Goal: Task Accomplishment & Management: Complete application form

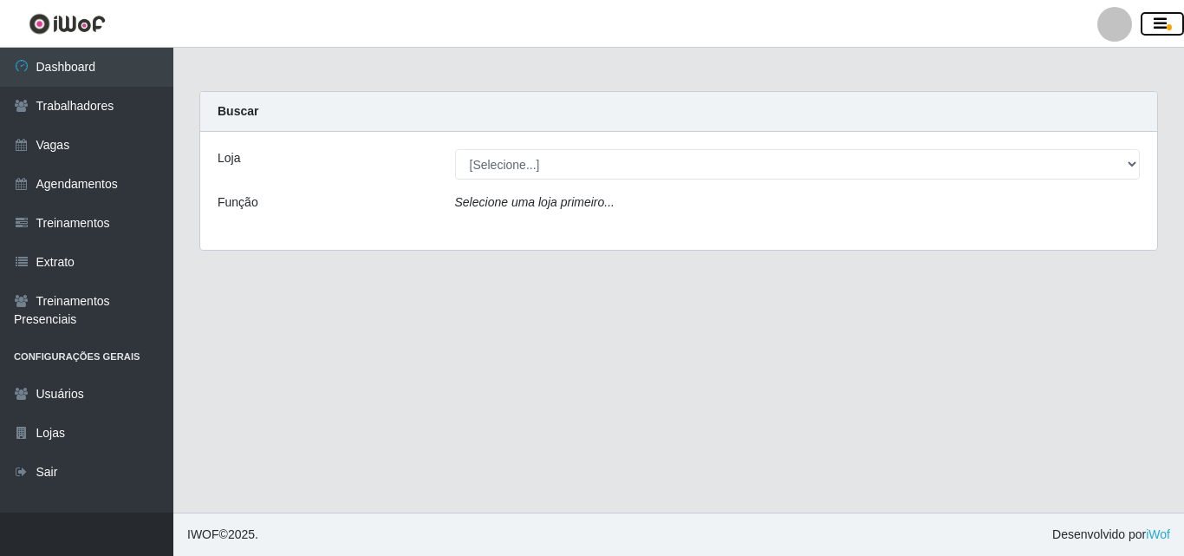
click at [1160, 27] on icon "button" at bounding box center [1160, 24] width 13 height 16
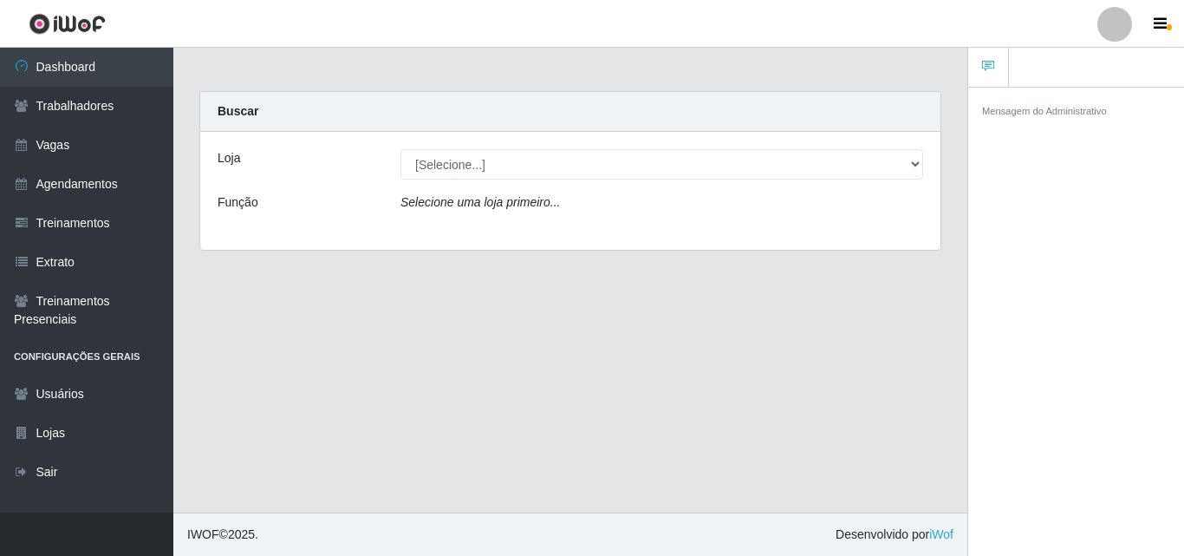
click at [573, 180] on div "Loja [Selecione...] [PERSON_NAME] Função Selecione uma loja primeiro..." at bounding box center [570, 191] width 740 height 118
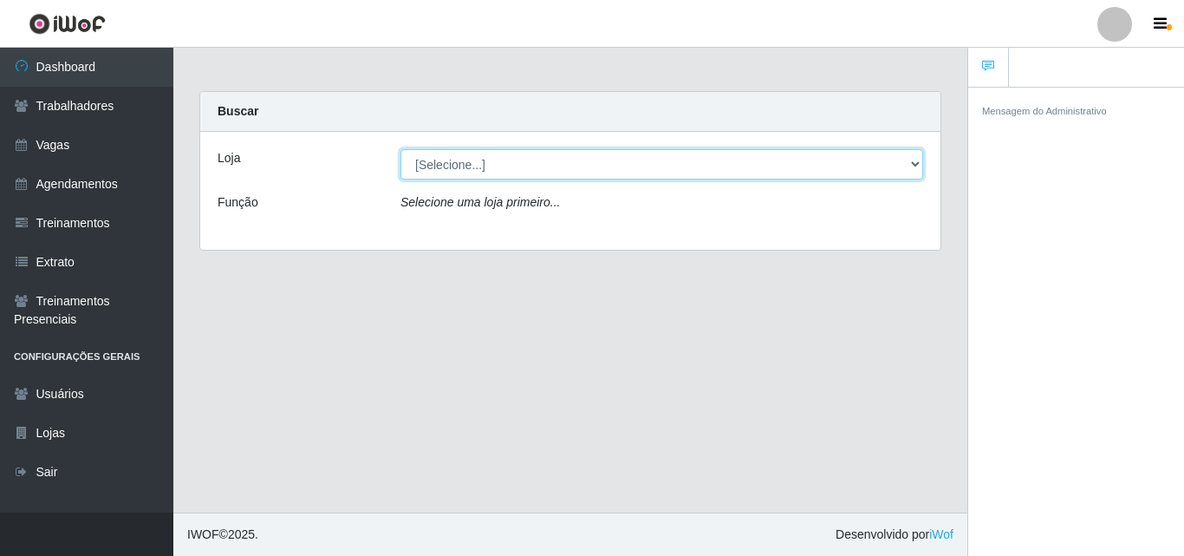
click at [919, 165] on select "[Selecione...] [PERSON_NAME]" at bounding box center [661, 164] width 523 height 30
select select "230"
click at [400, 149] on select "[Selecione...] [PERSON_NAME]" at bounding box center [661, 164] width 523 height 30
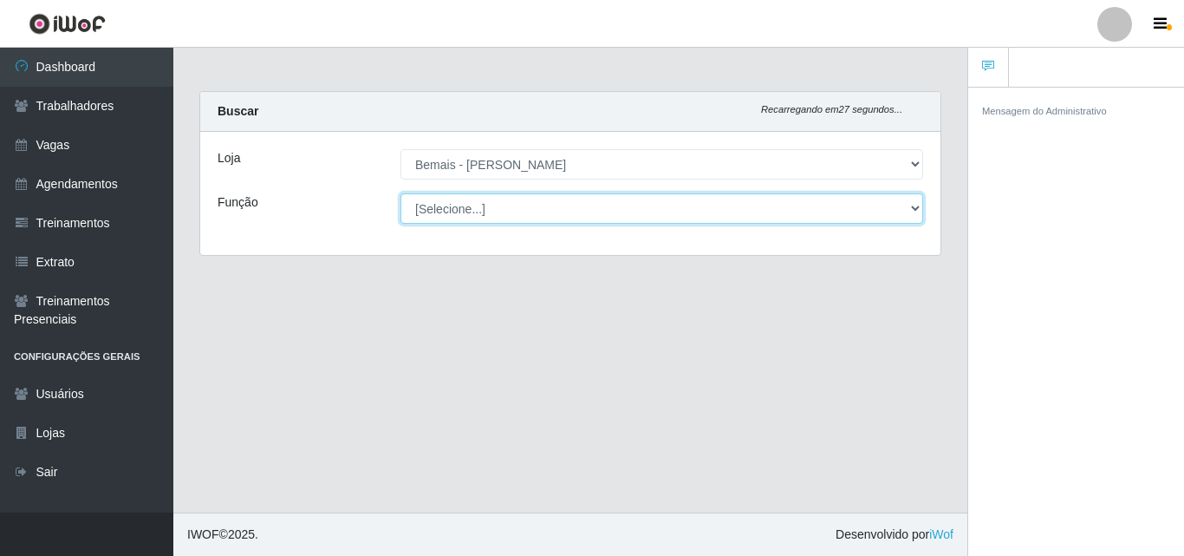
click at [909, 210] on select "[Selecione...] ASG ASG + ASG ++ Auxiliar de Depósito Auxiliar de Depósito + Aux…" at bounding box center [661, 208] width 523 height 30
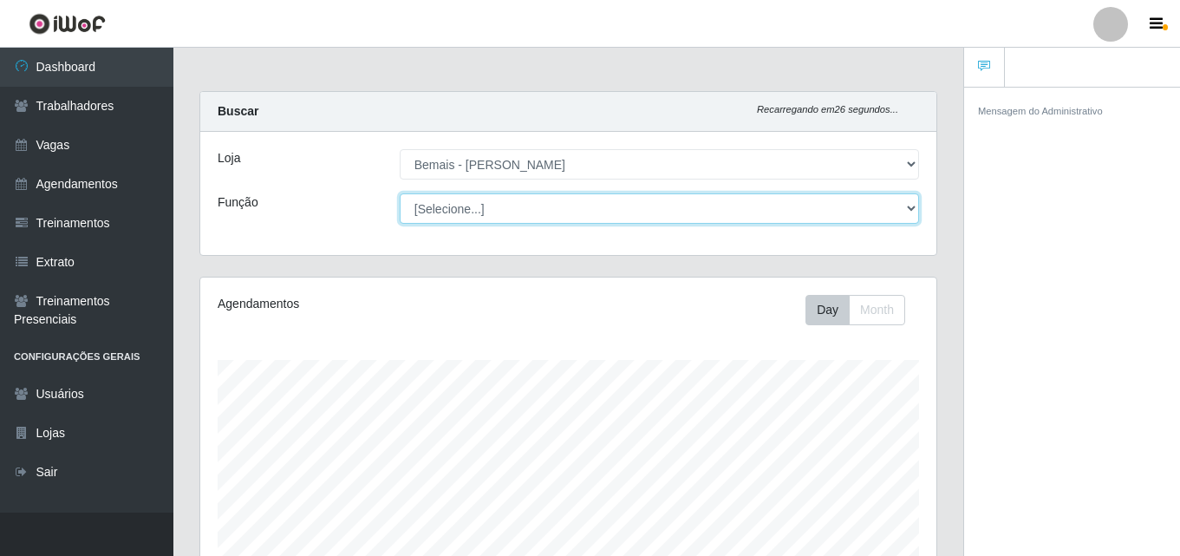
scroll to position [360, 736]
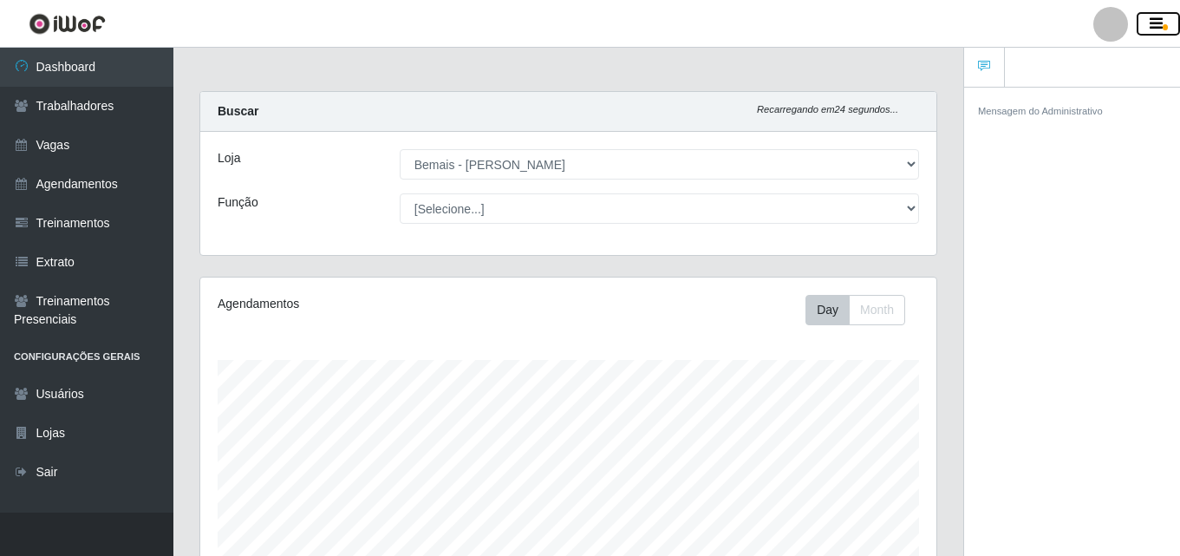
click at [1158, 20] on icon "button" at bounding box center [1155, 24] width 13 height 16
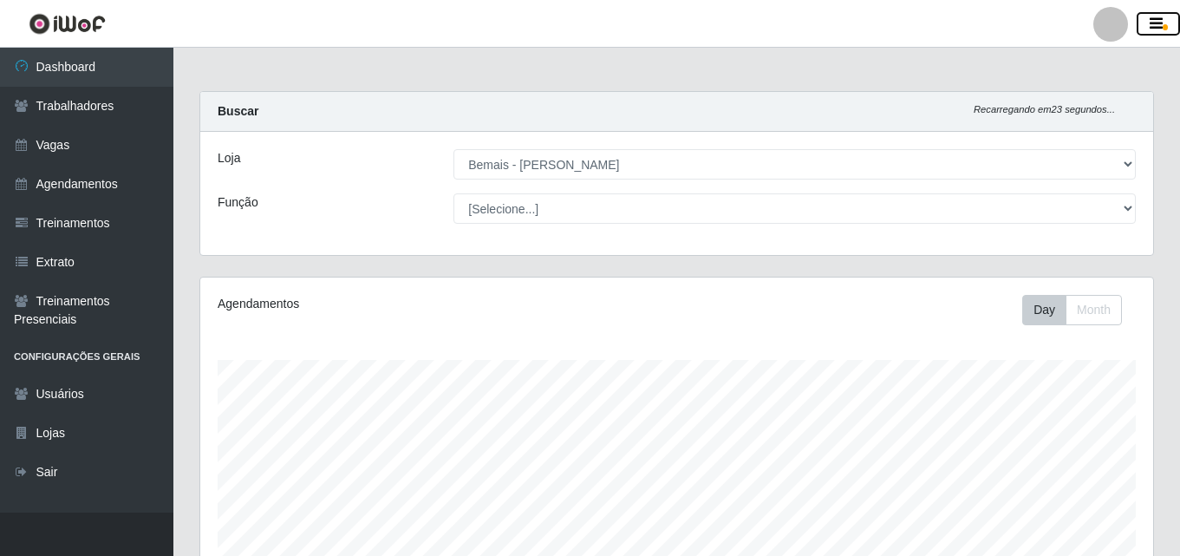
scroll to position [360, 952]
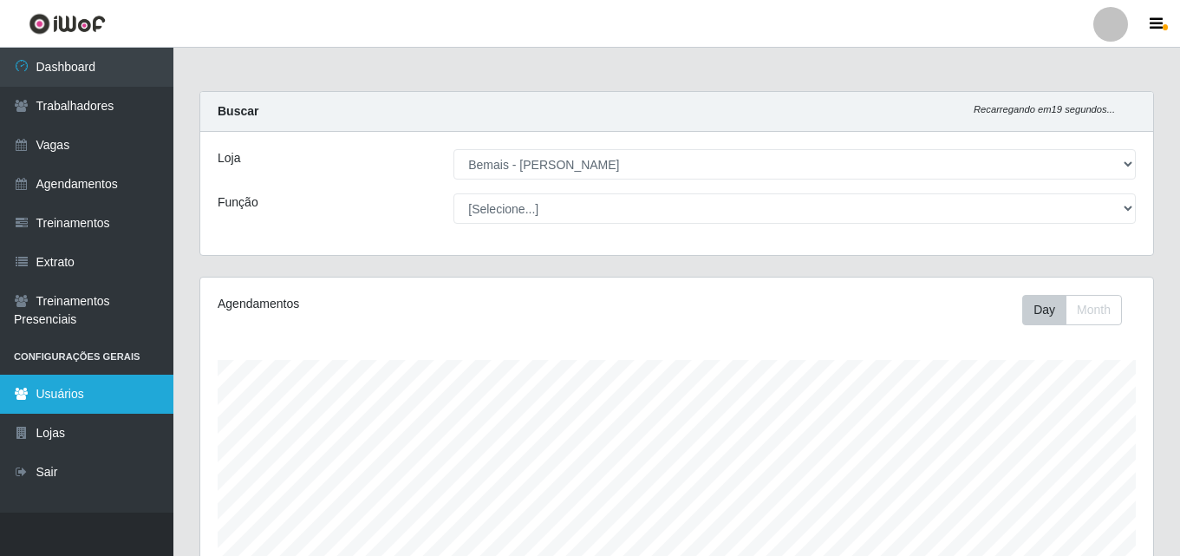
click at [49, 392] on link "Usuários" at bounding box center [86, 393] width 173 height 39
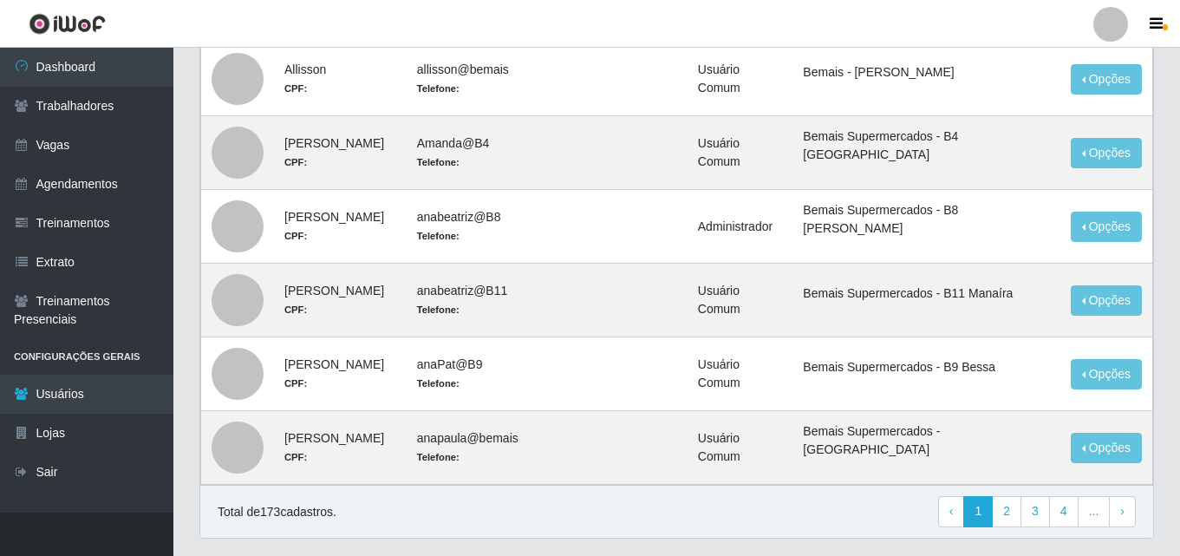
scroll to position [864, 0]
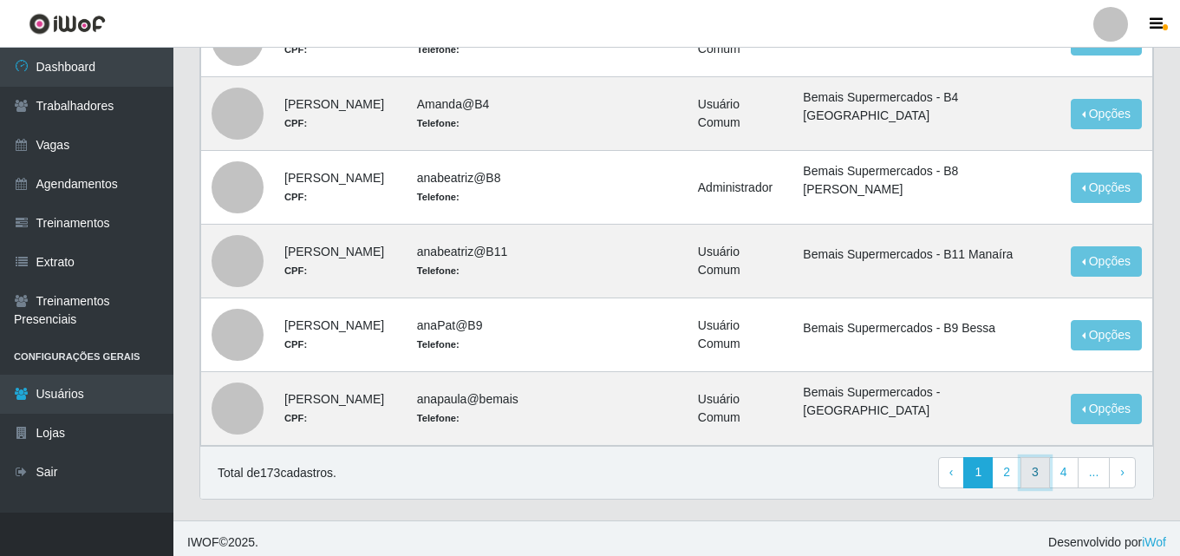
click at [1043, 466] on link "3" at bounding box center [1034, 472] width 29 height 31
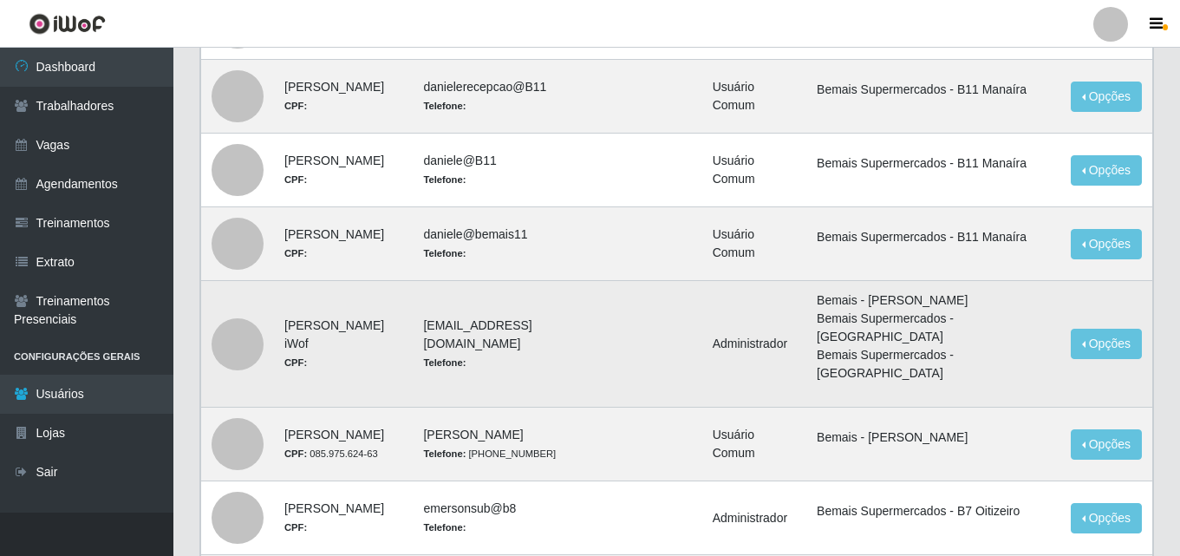
scroll to position [433, 0]
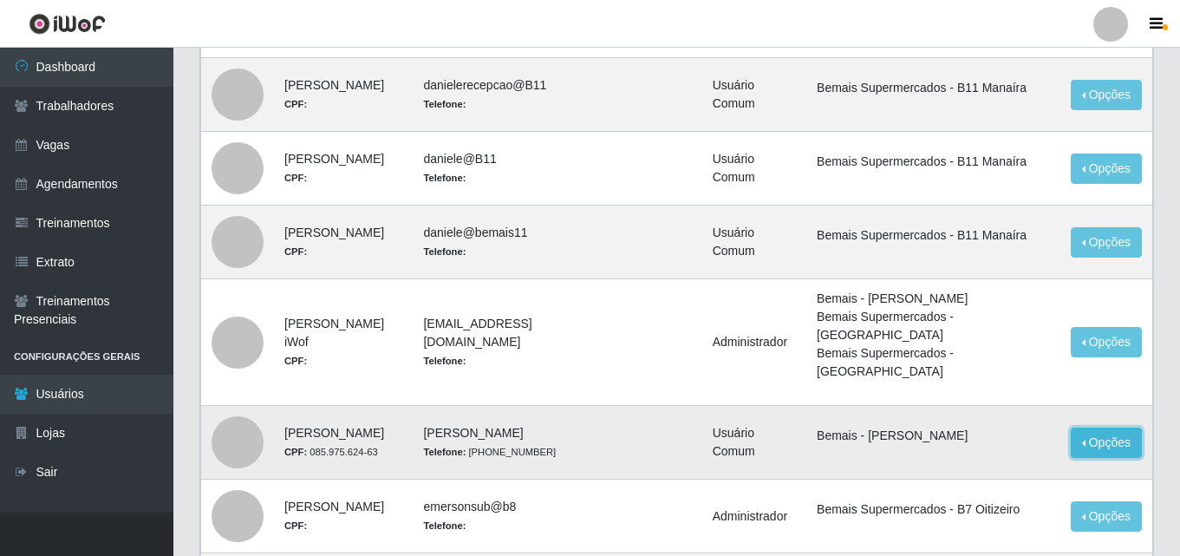
click at [1110, 427] on button "Opções" at bounding box center [1105, 442] width 71 height 30
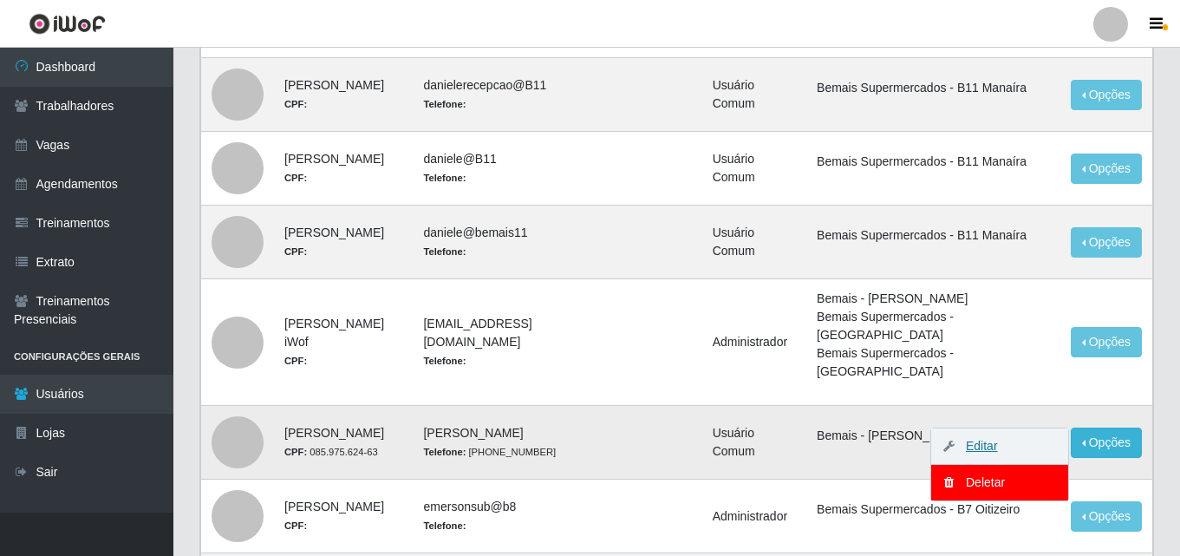
click at [982, 439] on link "Editar" at bounding box center [972, 446] width 49 height 14
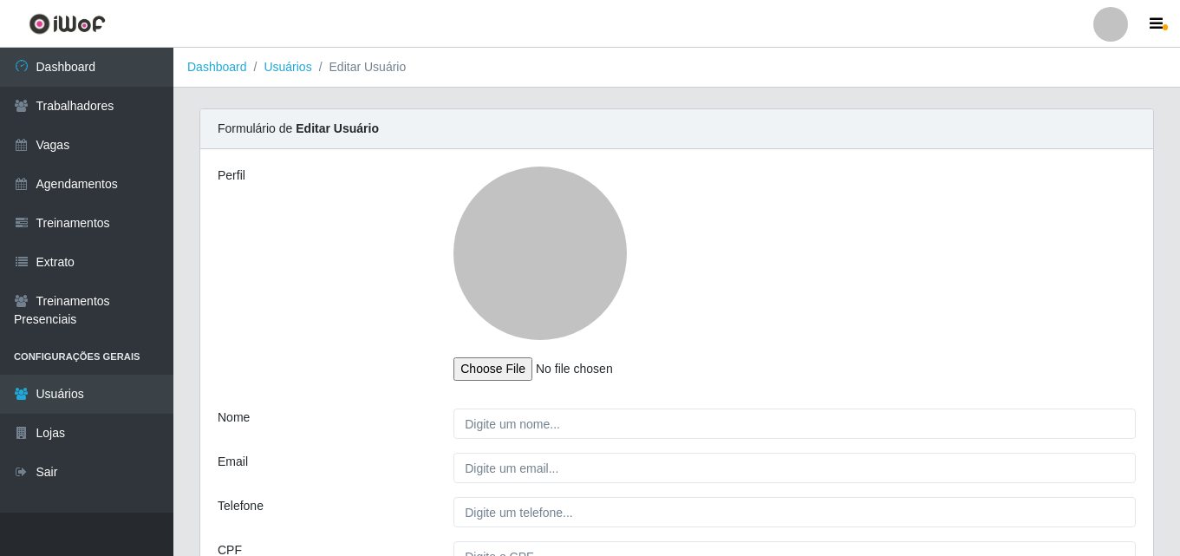
type input "[PERSON_NAME]"
type input "[PHONE_NUMBER]"
type input "085.975.624-63"
select select "1"
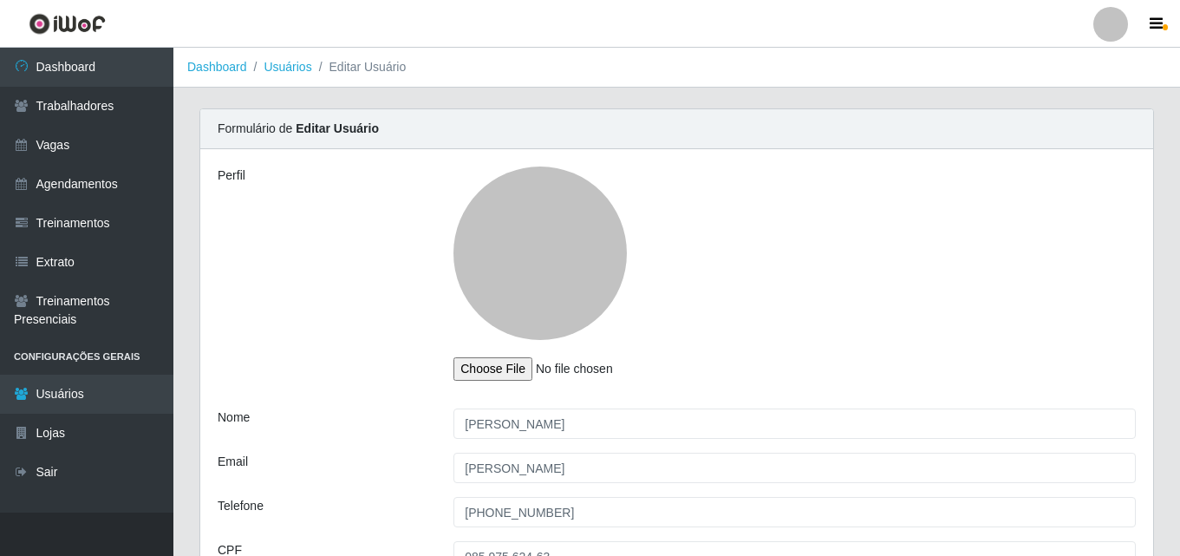
select select "2"
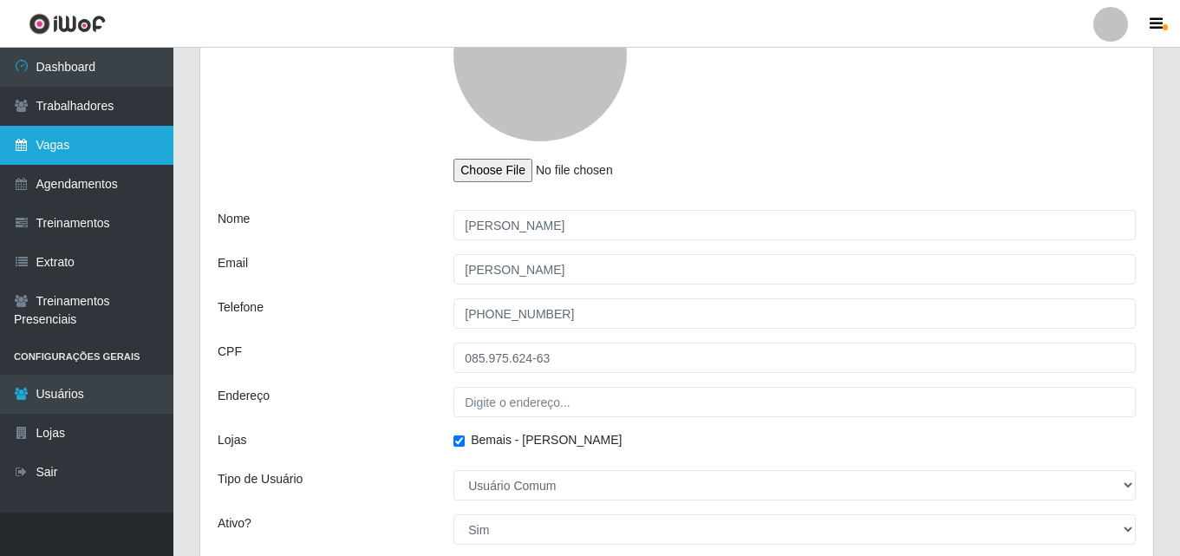
scroll to position [87, 0]
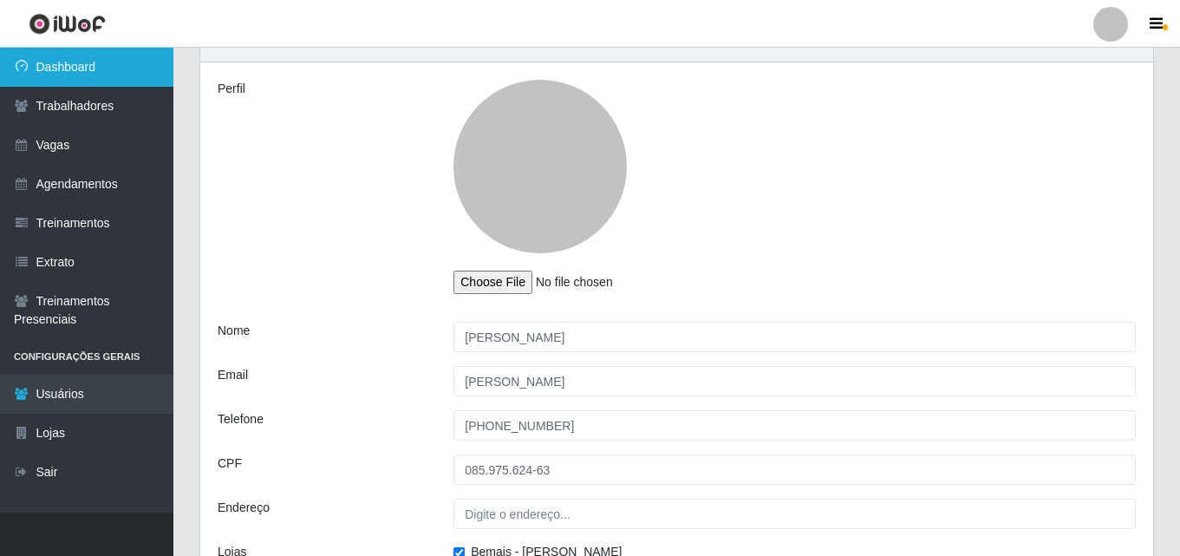
click at [68, 79] on link "Dashboard" at bounding box center [86, 67] width 173 height 39
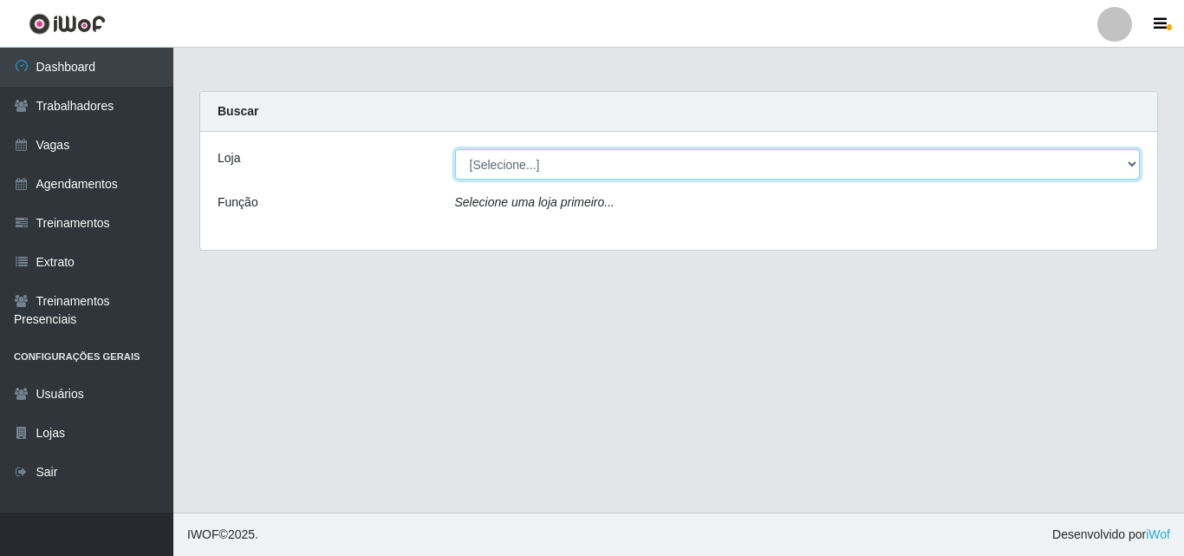
click at [594, 166] on select "[Selecione...] [PERSON_NAME]" at bounding box center [798, 164] width 686 height 30
select select "230"
click at [455, 149] on select "[Selecione...] [PERSON_NAME]" at bounding box center [798, 164] width 686 height 30
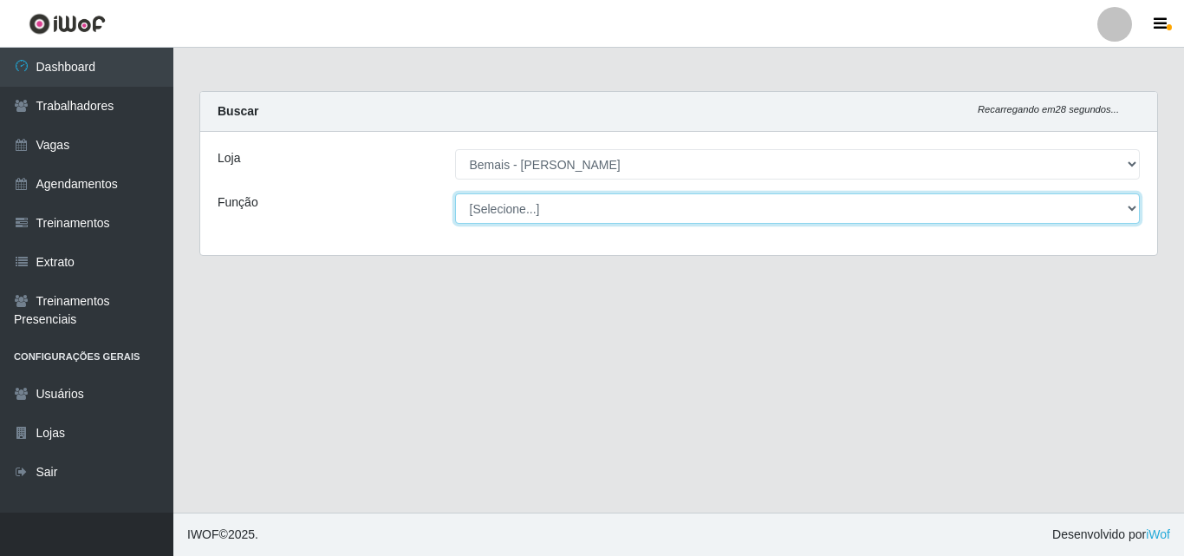
click at [684, 213] on select "[Selecione...] ASG ASG + ASG ++ Auxiliar de Depósito Auxiliar de Depósito + Aux…" at bounding box center [798, 208] width 686 height 30
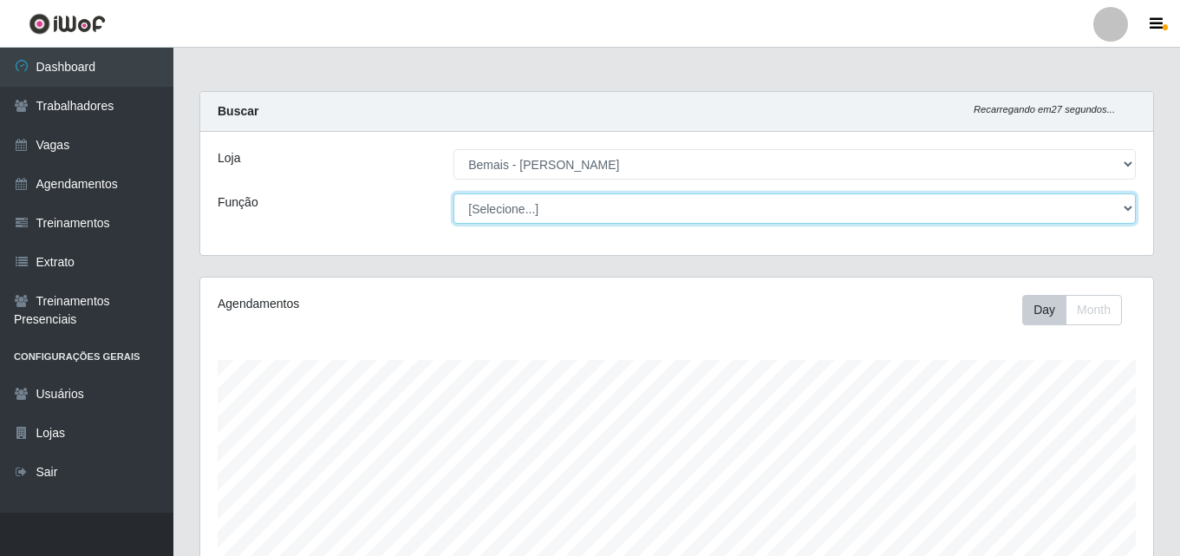
scroll to position [360, 952]
click at [579, 197] on select "[Selecione...] ASG ASG + ASG ++ Auxiliar de Depósito Auxiliar de Depósito + Aux…" at bounding box center [794, 208] width 682 height 30
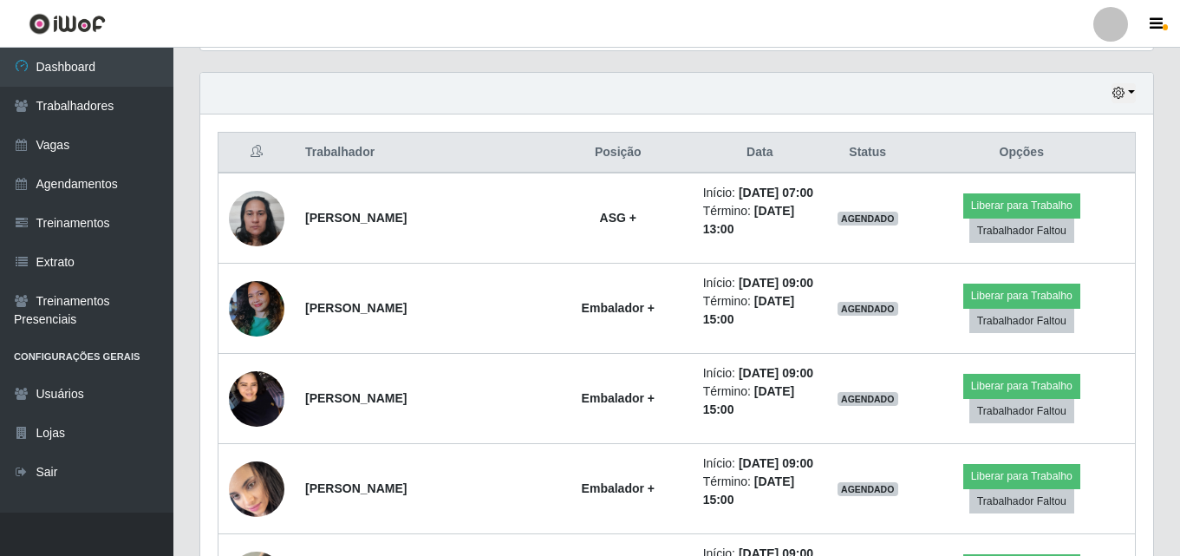
scroll to position [607, 0]
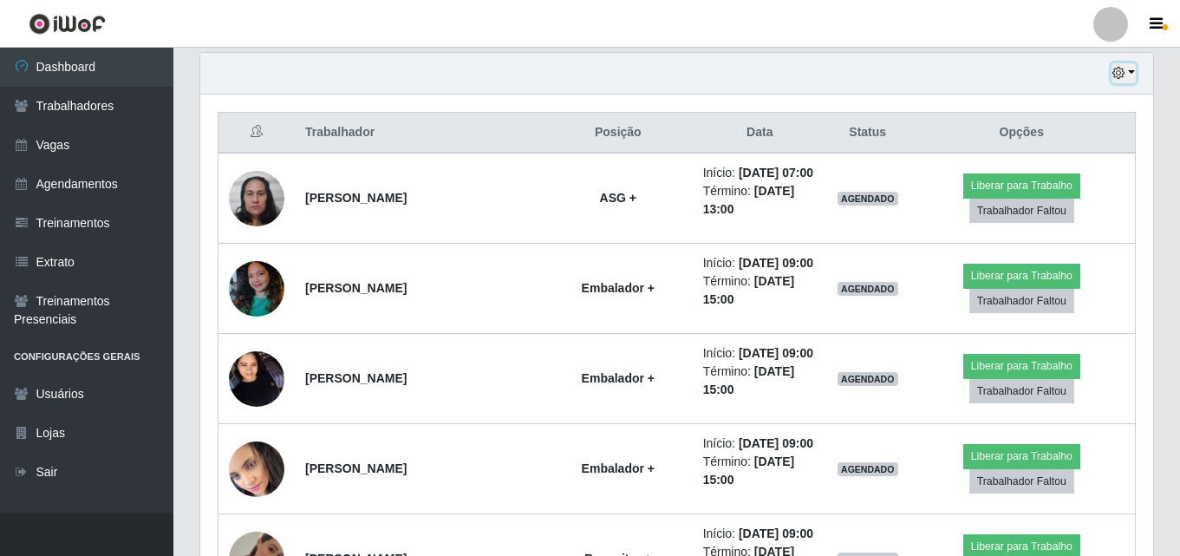
click at [1127, 73] on button "button" at bounding box center [1123, 73] width 24 height 20
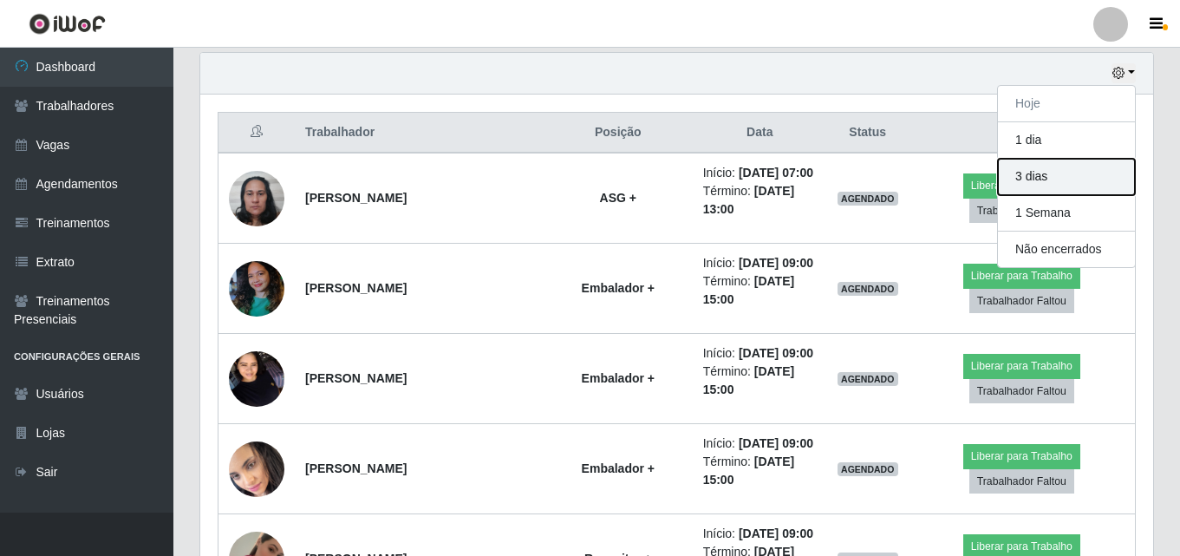
click at [1041, 183] on button "3 dias" at bounding box center [1066, 177] width 137 height 36
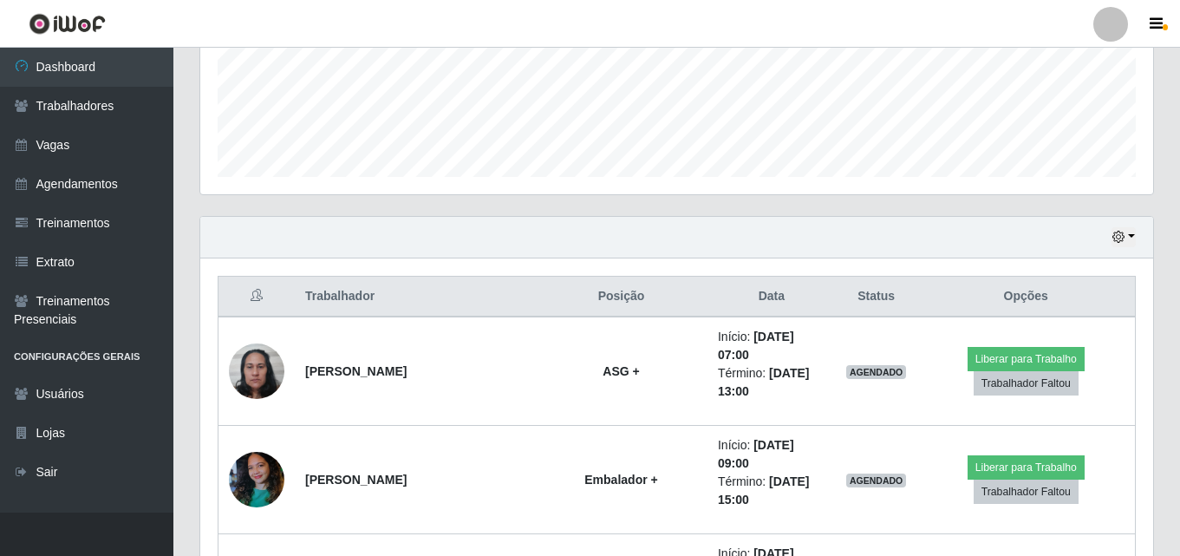
scroll to position [0, 0]
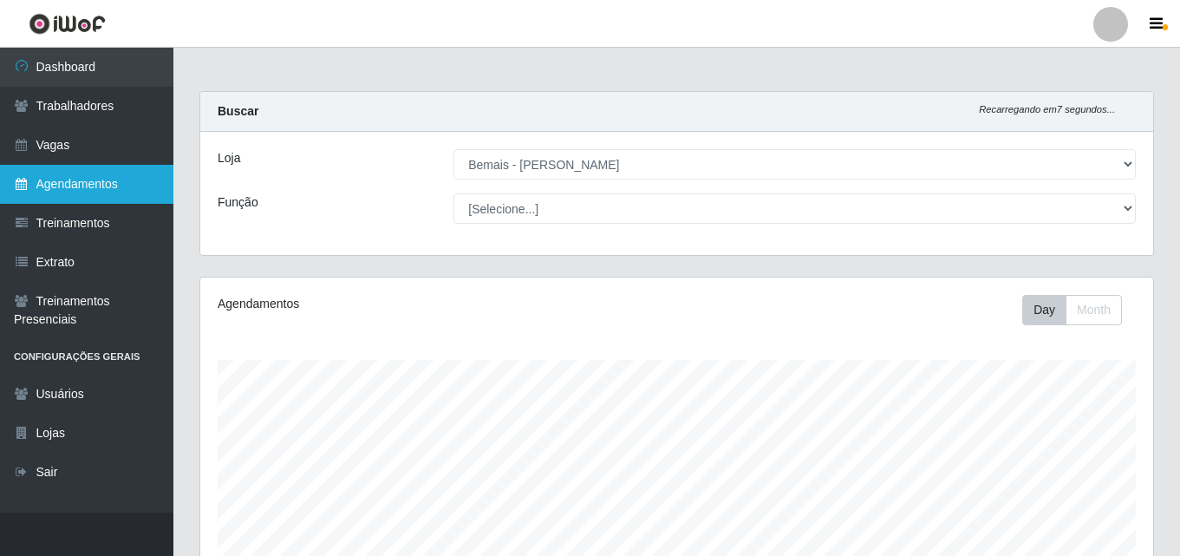
click at [75, 188] on link "Agendamentos" at bounding box center [86, 184] width 173 height 39
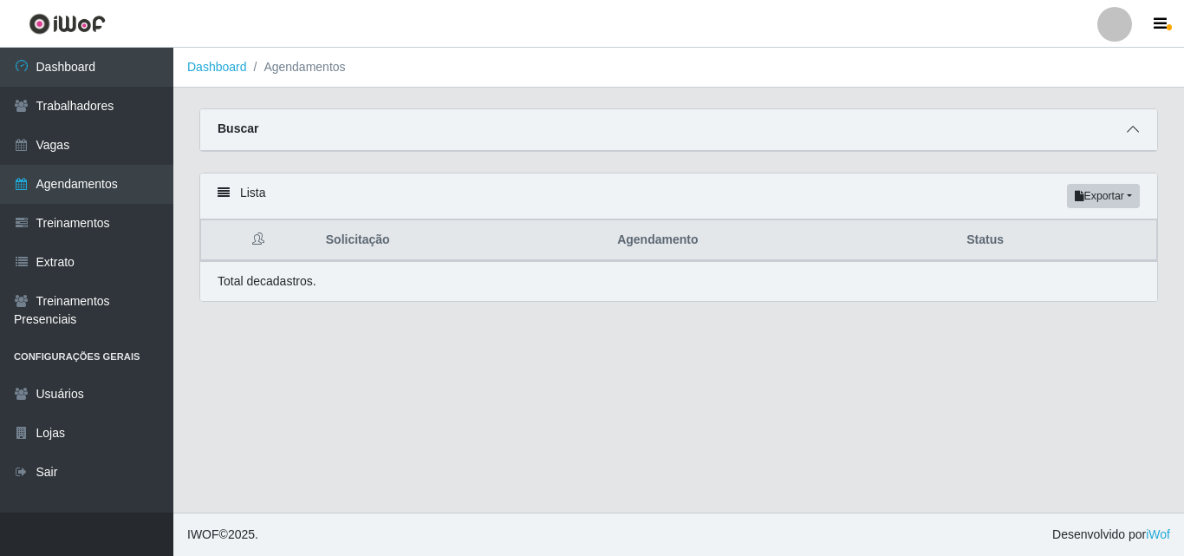
click at [1134, 132] on icon at bounding box center [1133, 129] width 12 height 12
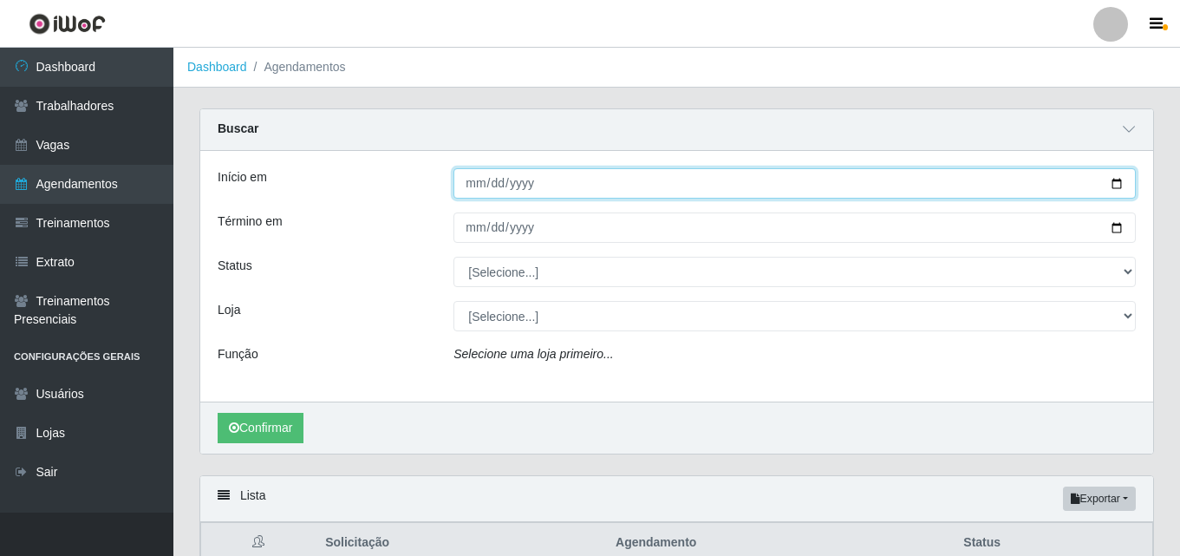
click at [477, 182] on input "Início em" at bounding box center [794, 183] width 682 height 30
type input "[DATE]"
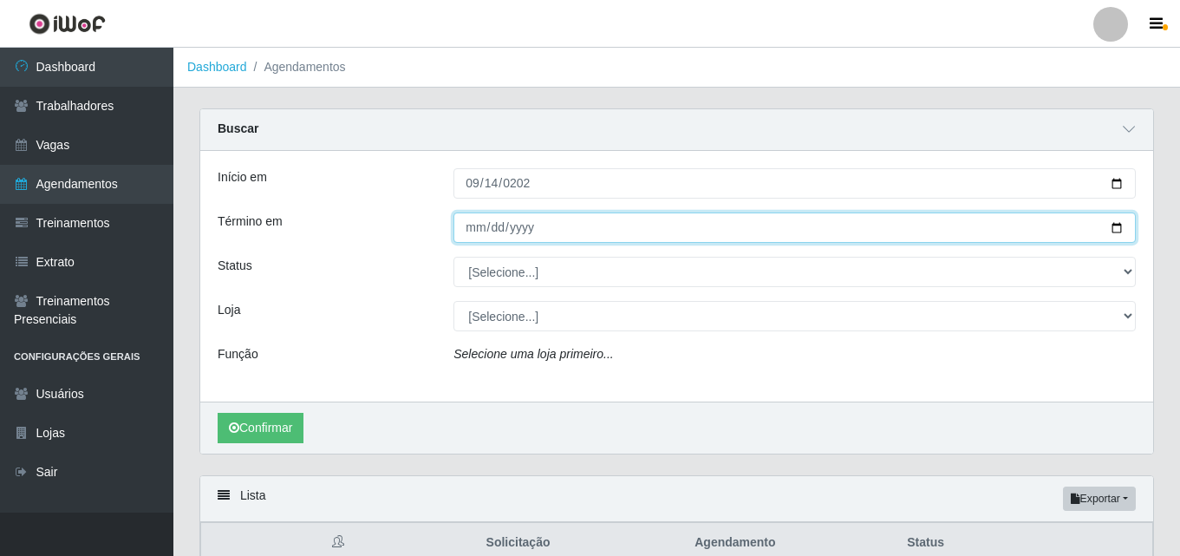
click at [530, 231] on input "Término em" at bounding box center [794, 227] width 682 height 30
click at [476, 226] on input "Término em" at bounding box center [794, 227] width 682 height 30
type input "[DATE]"
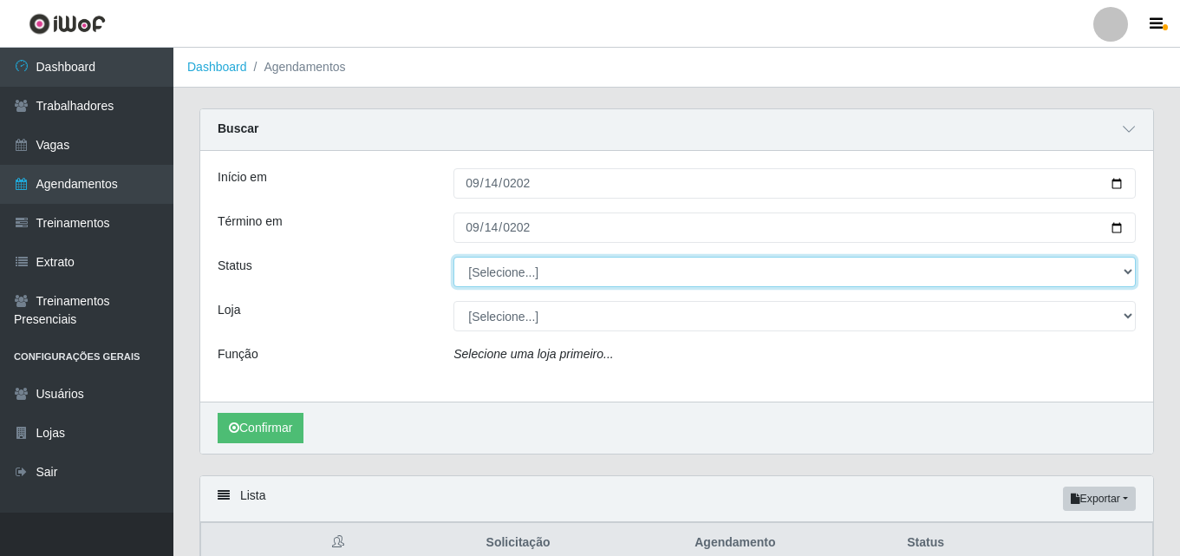
click at [512, 270] on select "[Selecione...] AGENDADO AGUARDANDO LIBERAR EM ANDAMENTO EM REVISÃO FINALIZADO C…" at bounding box center [794, 272] width 682 height 30
click at [675, 262] on select "[Selecione...] AGENDADO AGUARDANDO LIBERAR EM ANDAMENTO EM REVISÃO FINALIZADO C…" at bounding box center [794, 272] width 682 height 30
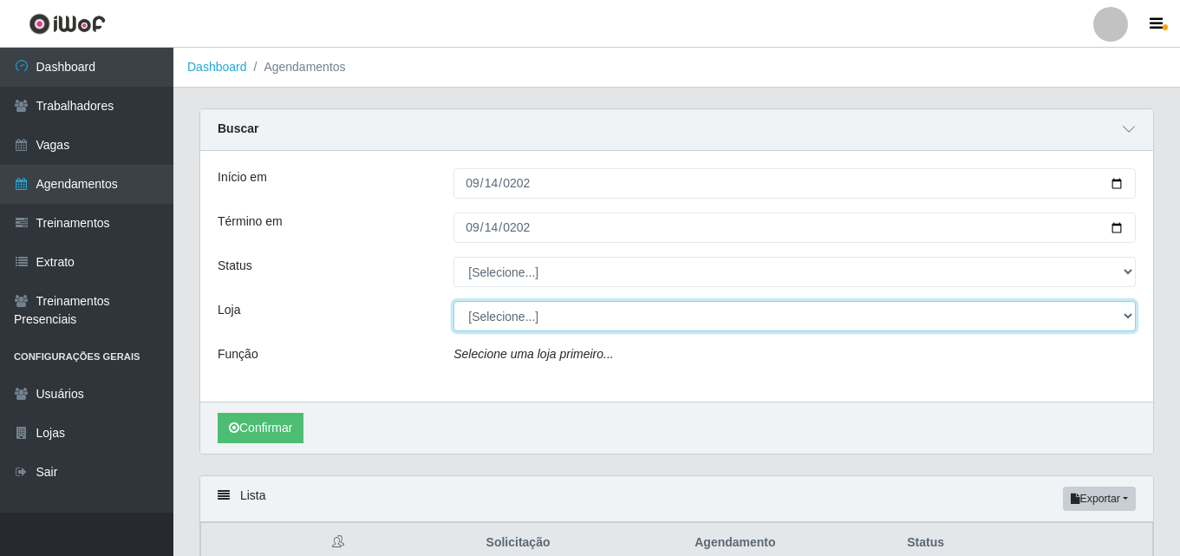
click at [640, 315] on select "[Selecione...] [PERSON_NAME]" at bounding box center [794, 316] width 682 height 30
select select "230"
click at [453, 302] on select "[Selecione...] [PERSON_NAME]" at bounding box center [794, 316] width 682 height 30
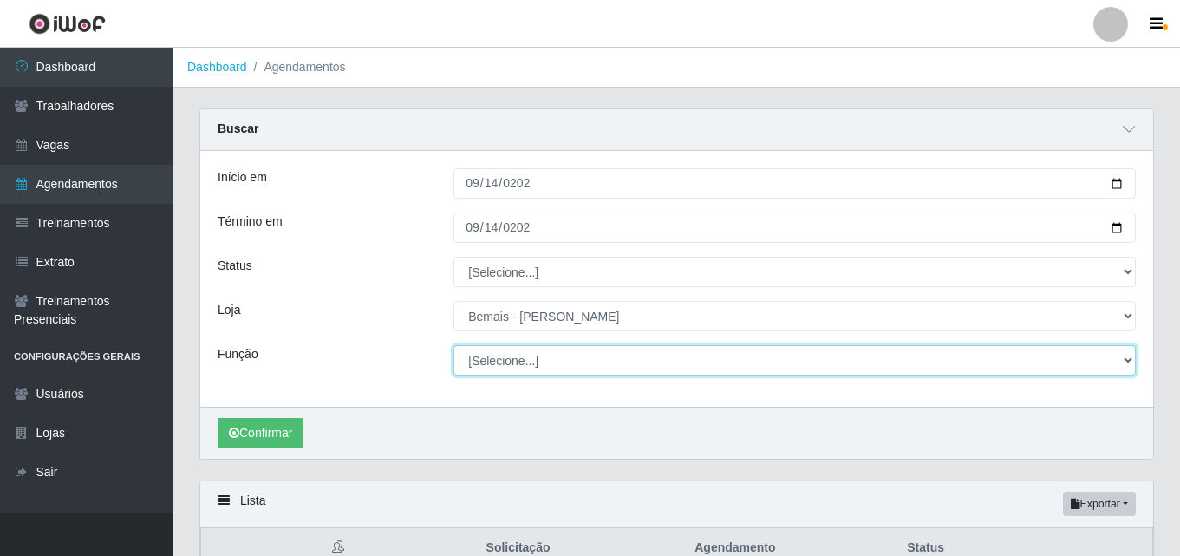
click at [593, 372] on select "[Selecione...] ASG ASG + ASG ++ Auxiliar de Depósito Auxiliar de Depósito + Aux…" at bounding box center [794, 360] width 682 height 30
click at [453, 346] on select "[Selecione...] ASG ASG + ASG ++ Auxiliar de Depósito Auxiliar de Depósito + Aux…" at bounding box center [794, 360] width 682 height 30
click at [636, 367] on select "[Selecione...] ASG ASG + ASG ++ Auxiliar de Depósito Auxiliar de Depósito + Aux…" at bounding box center [794, 360] width 682 height 30
click at [453, 346] on select "[Selecione...] ASG ASG + ASG ++ Auxiliar de Depósito Auxiliar de Depósito + Aux…" at bounding box center [794, 360] width 682 height 30
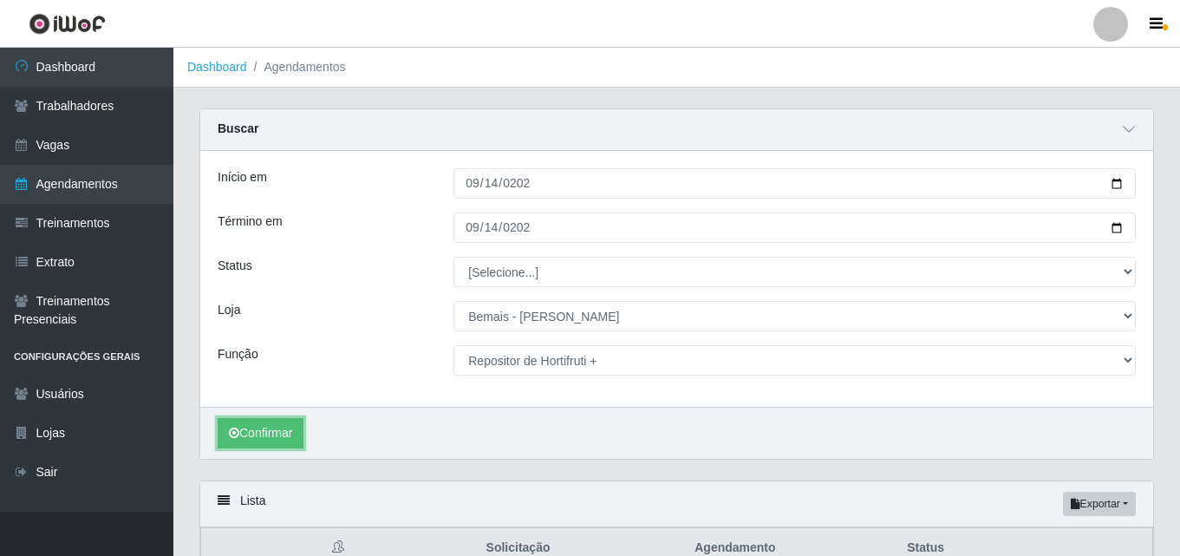
drag, startPoint x: 264, startPoint y: 426, endPoint x: 474, endPoint y: 421, distance: 209.8
click at [265, 426] on button "Confirmar" at bounding box center [261, 433] width 86 height 30
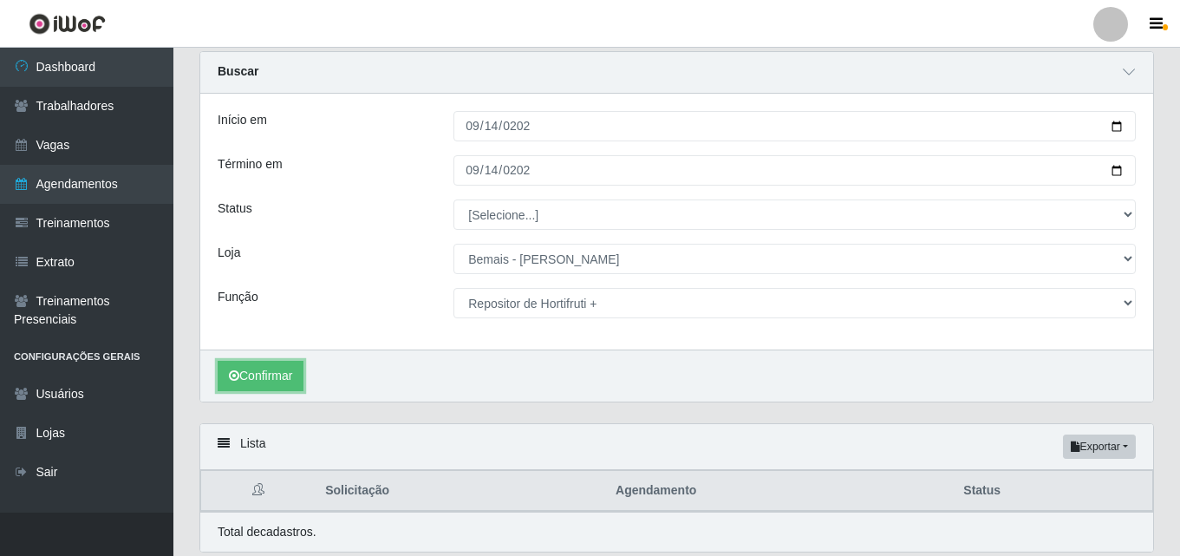
scroll to position [119, 0]
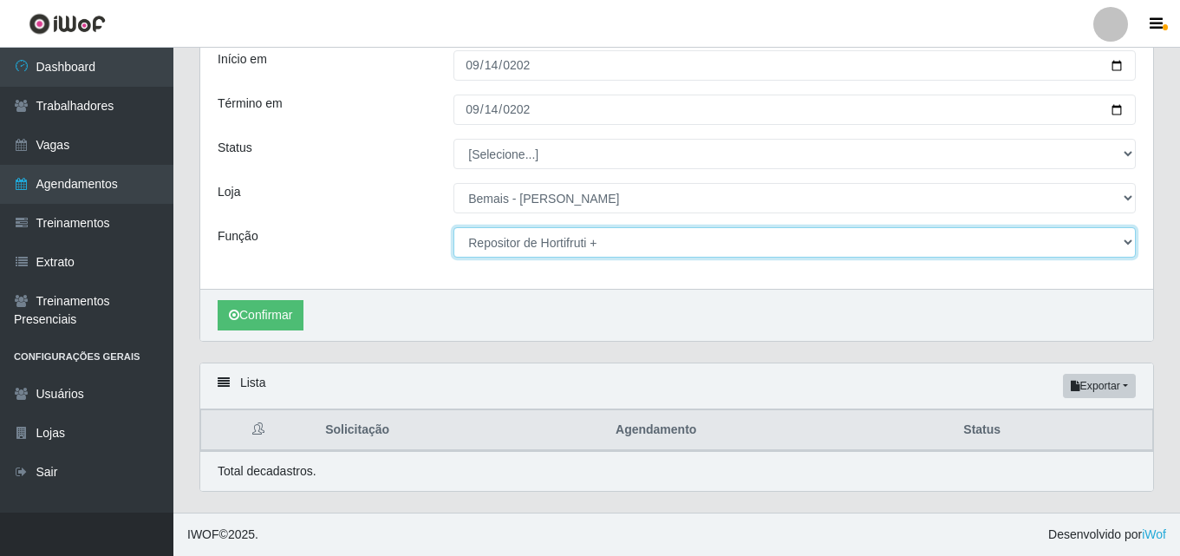
click at [575, 240] on select "[Selecione...] ASG ASG + ASG ++ Auxiliar de Depósito Auxiliar de Depósito + Aux…" at bounding box center [794, 242] width 682 height 30
click at [453, 227] on select "[Selecione...] ASG ASG + ASG ++ Auxiliar de Depósito Auxiliar de Depósito + Aux…" at bounding box center [794, 242] width 682 height 30
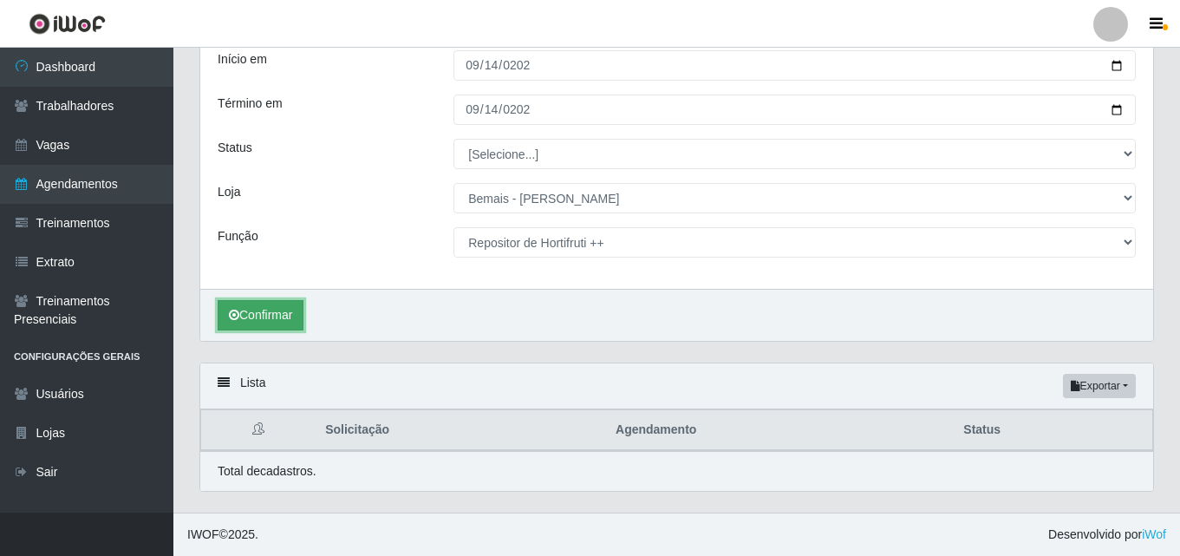
click at [261, 317] on button "Confirmar" at bounding box center [261, 315] width 86 height 30
click at [269, 310] on button "Confirmar" at bounding box center [261, 315] width 86 height 30
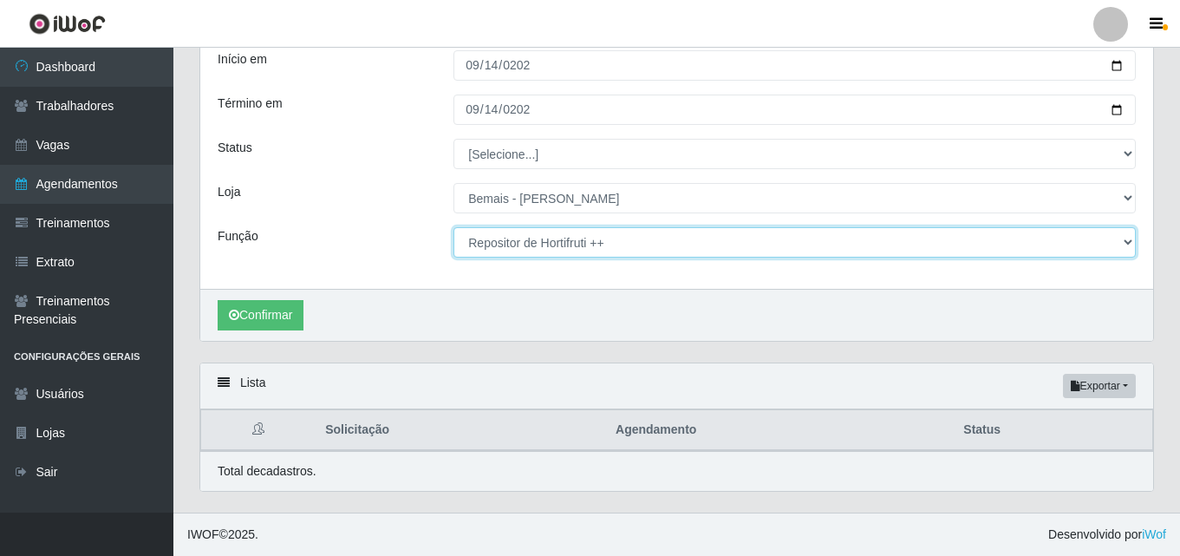
click at [1075, 247] on select "[Selecione...] ASG ASG + ASG ++ Auxiliar de Depósito Auxiliar de Depósito + Aux…" at bounding box center [794, 242] width 682 height 30
select select "107"
click at [453, 227] on select "[Selecione...] ASG ASG + ASG ++ Auxiliar de Depósito Auxiliar de Depósito + Aux…" at bounding box center [794, 242] width 682 height 30
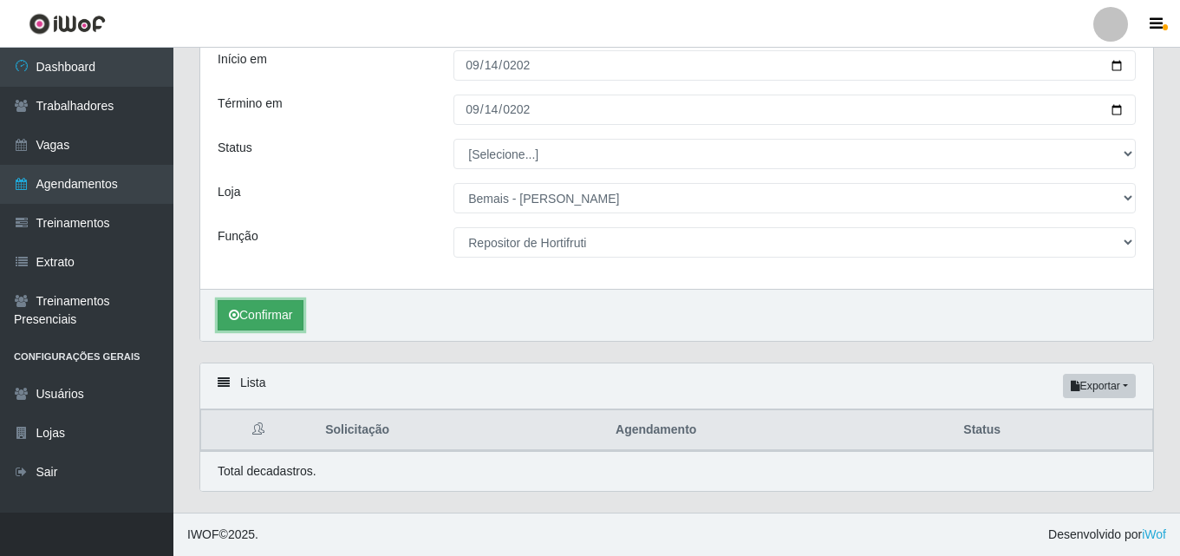
click at [276, 323] on button "Confirmar" at bounding box center [261, 315] width 86 height 30
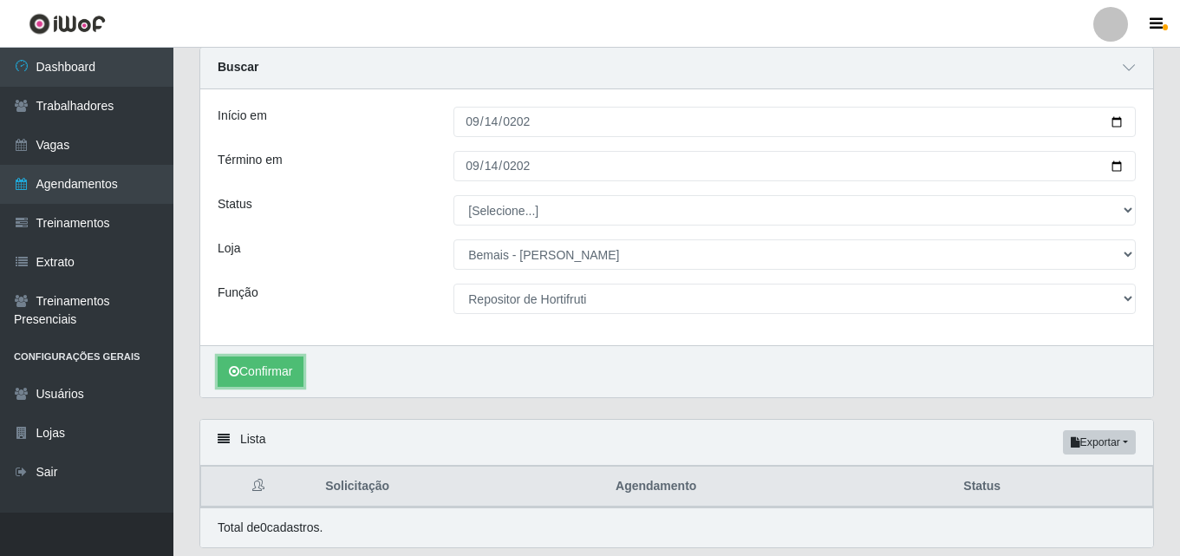
scroll to position [32, 0]
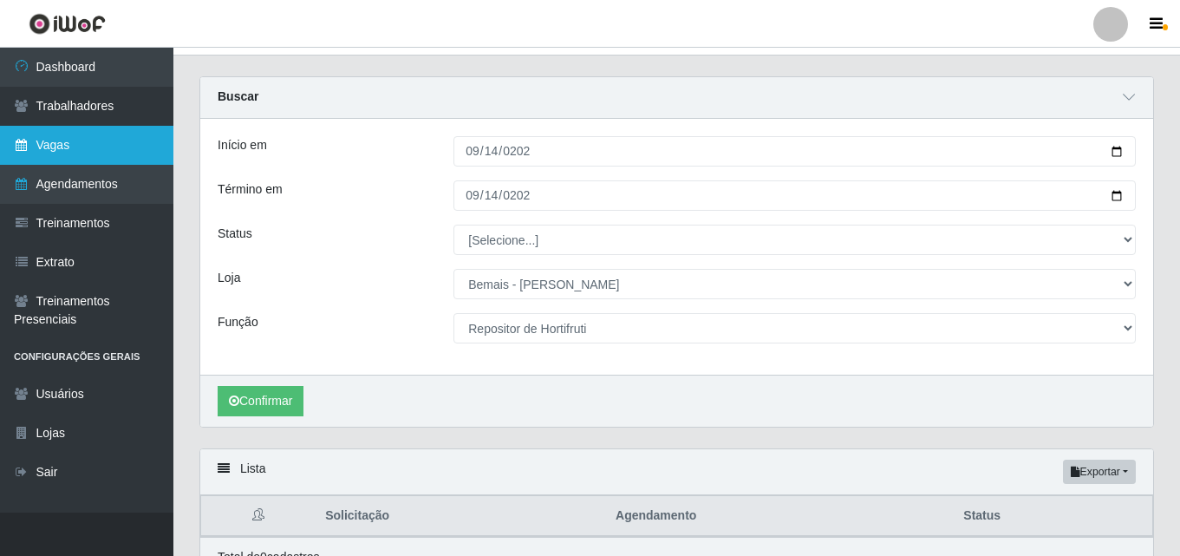
click at [71, 146] on link "Vagas" at bounding box center [86, 145] width 173 height 39
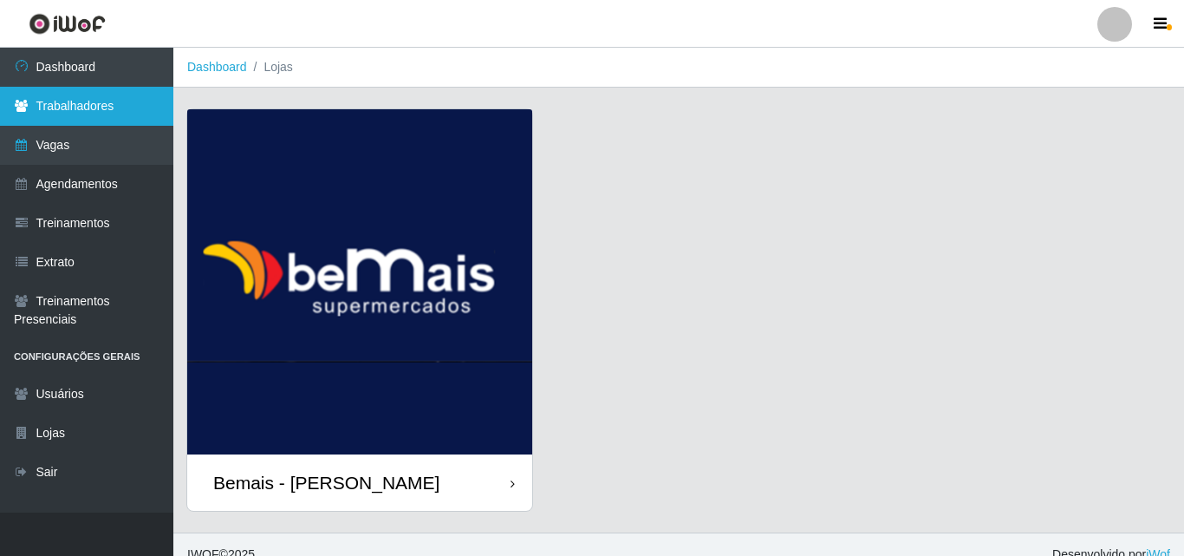
click at [86, 105] on link "Trabalhadores" at bounding box center [86, 106] width 173 height 39
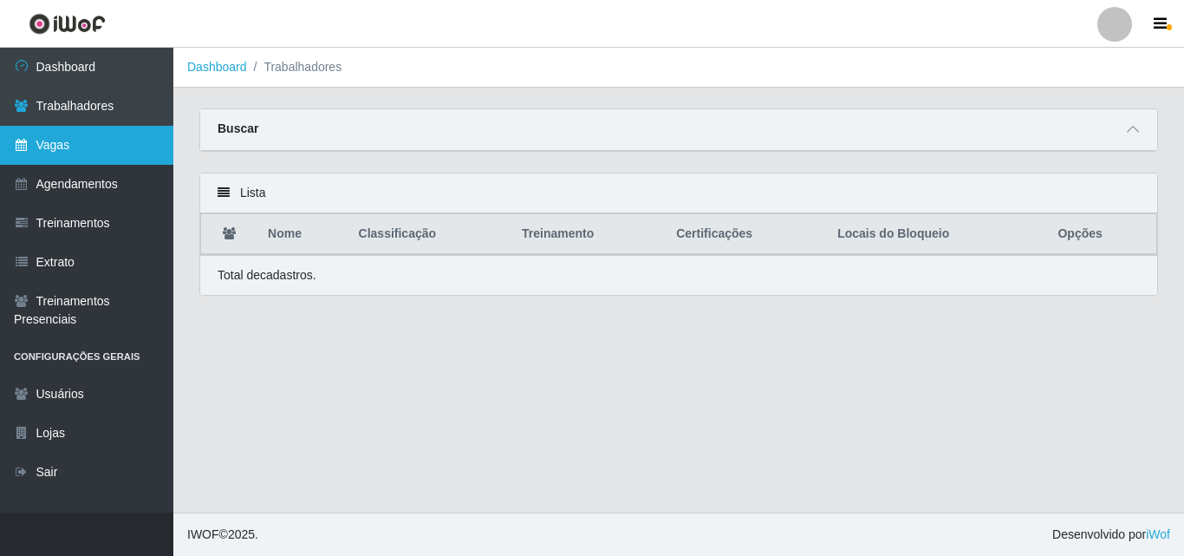
click at [85, 143] on link "Vagas" at bounding box center [86, 145] width 173 height 39
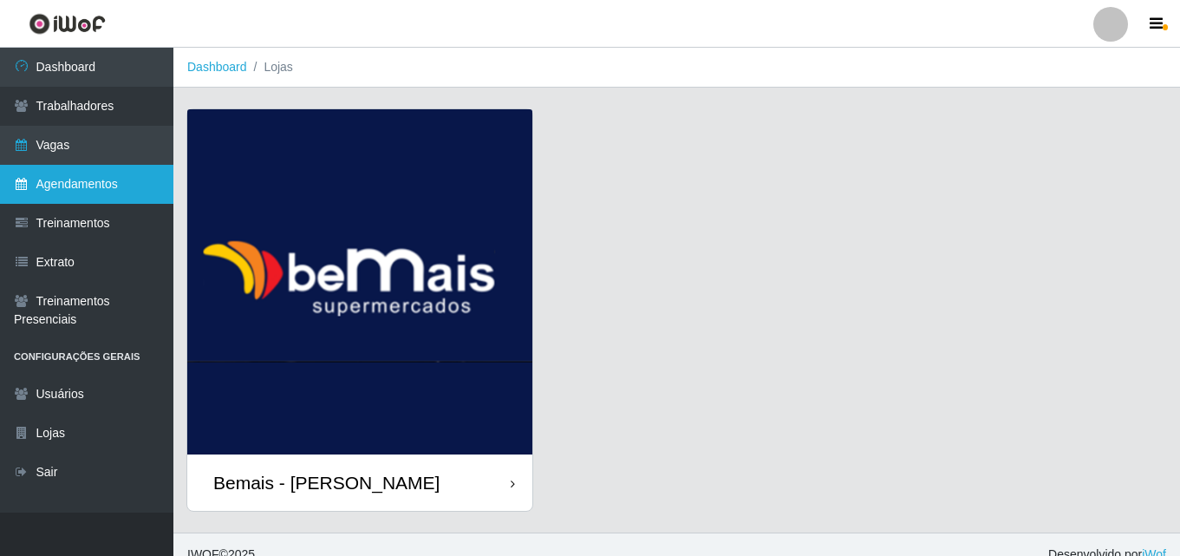
click at [58, 192] on link "Agendamentos" at bounding box center [86, 184] width 173 height 39
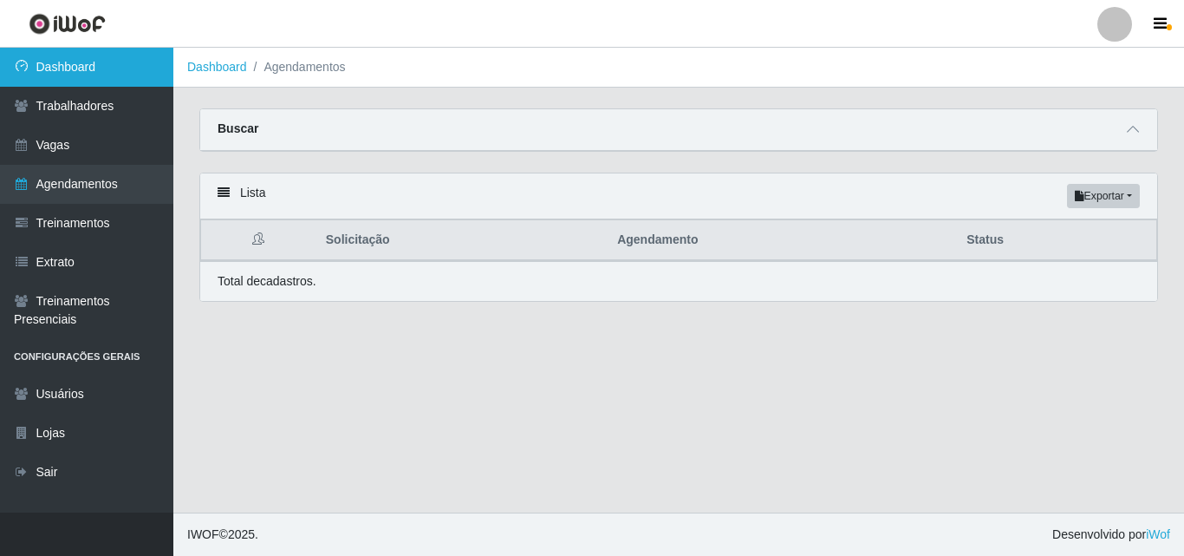
click at [47, 63] on link "Dashboard" at bounding box center [86, 67] width 173 height 39
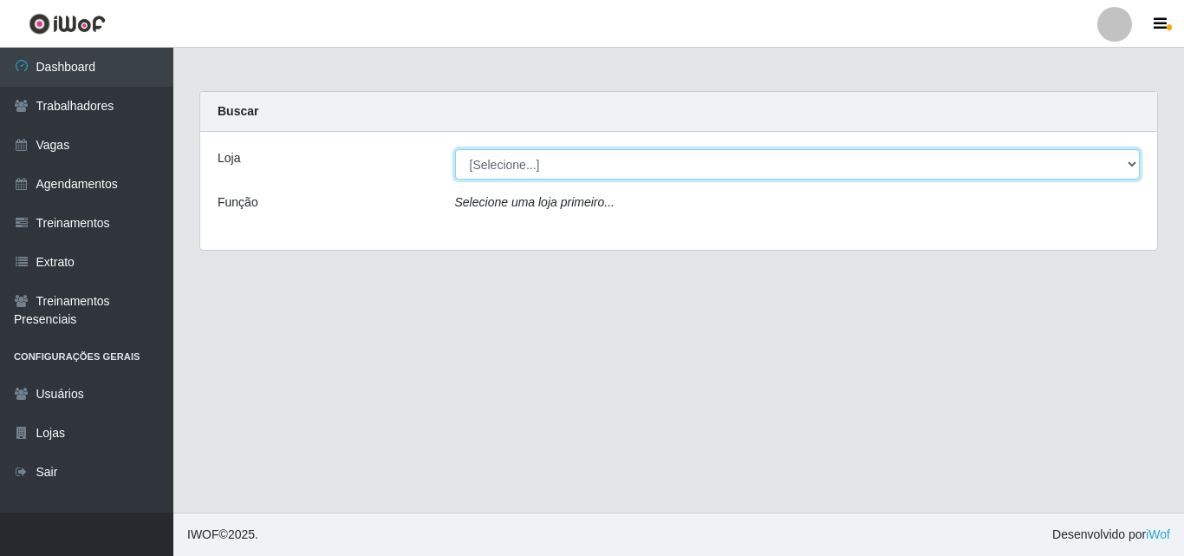
click at [527, 165] on select "[Selecione...] [PERSON_NAME]" at bounding box center [798, 164] width 686 height 30
select select "230"
click at [455, 149] on select "[Selecione...] [PERSON_NAME]" at bounding box center [798, 164] width 686 height 30
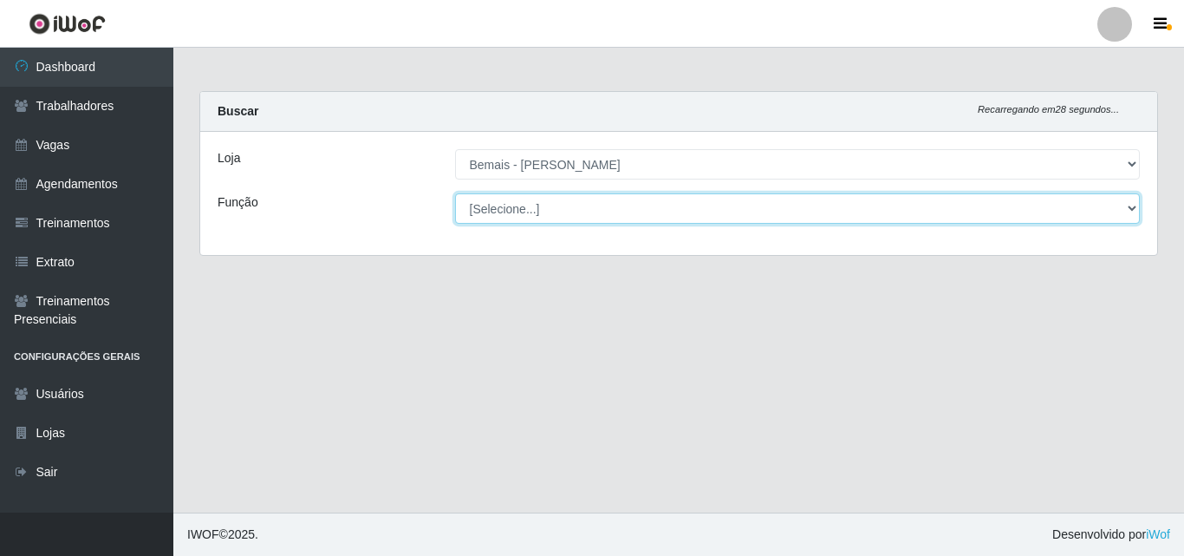
click at [545, 215] on select "[Selecione...] ASG ASG + ASG ++ Auxiliar de Depósito Auxiliar de Depósito + Aux…" at bounding box center [798, 208] width 686 height 30
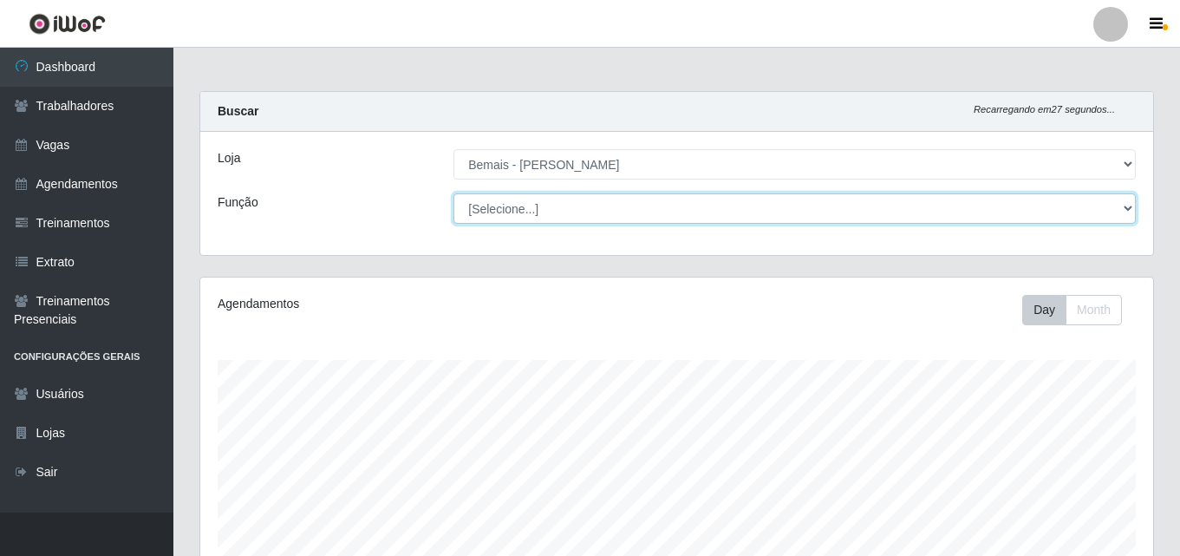
scroll to position [360, 952]
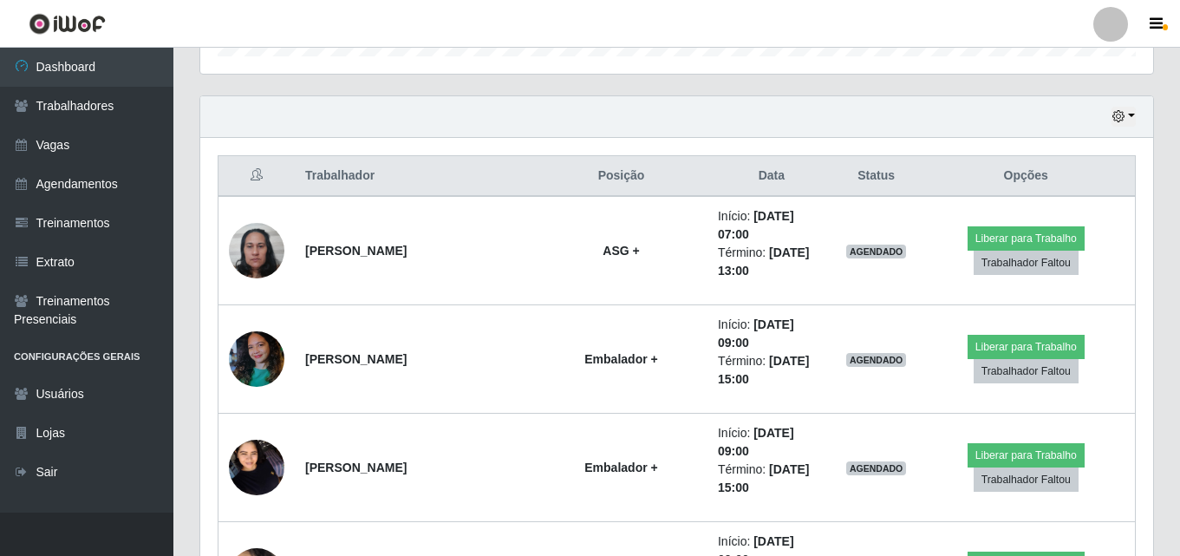
scroll to position [347, 0]
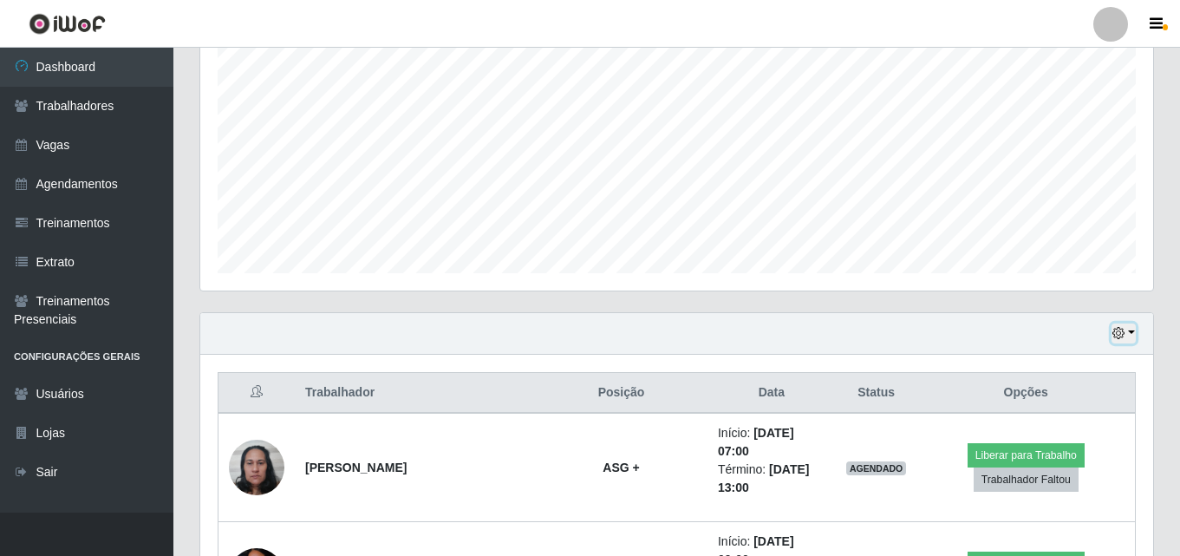
click at [1128, 339] on button "button" at bounding box center [1123, 333] width 24 height 20
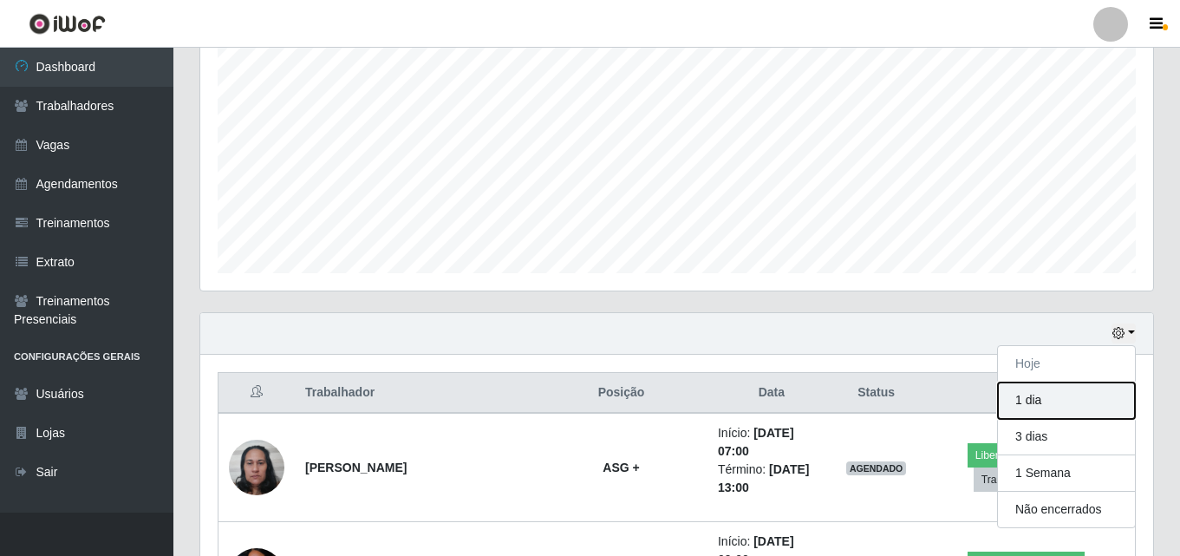
click at [1031, 406] on button "1 dia" at bounding box center [1066, 400] width 137 height 36
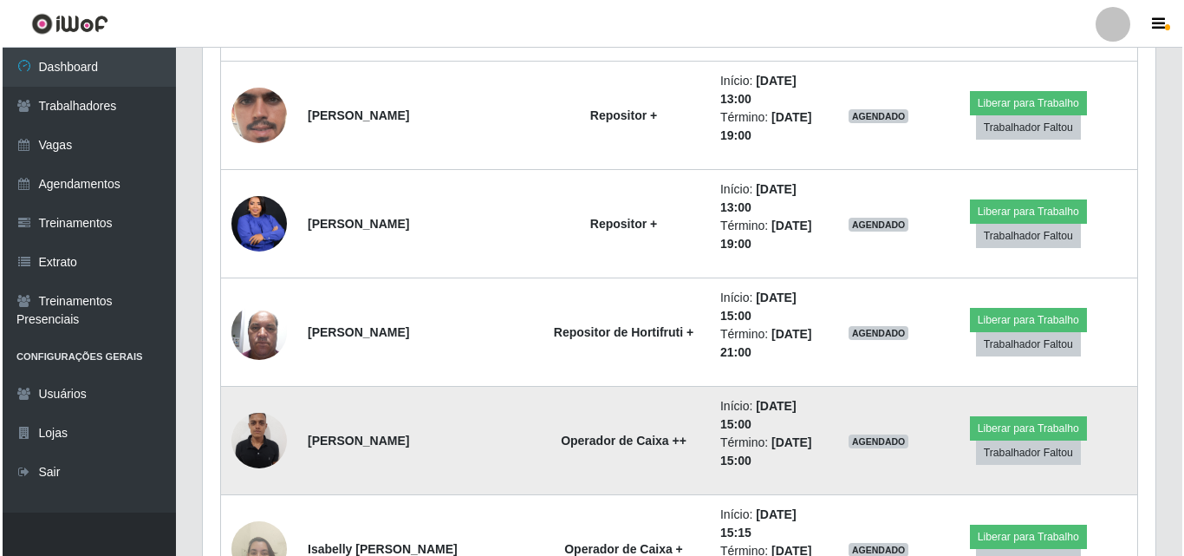
scroll to position [3494, 0]
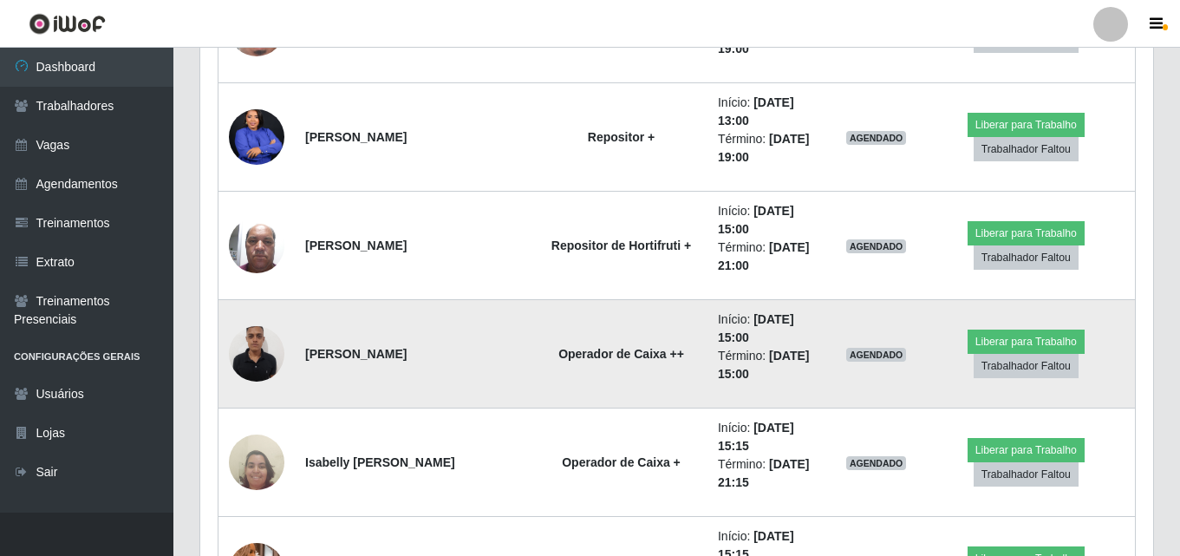
click at [266, 350] on img at bounding box center [256, 353] width 55 height 74
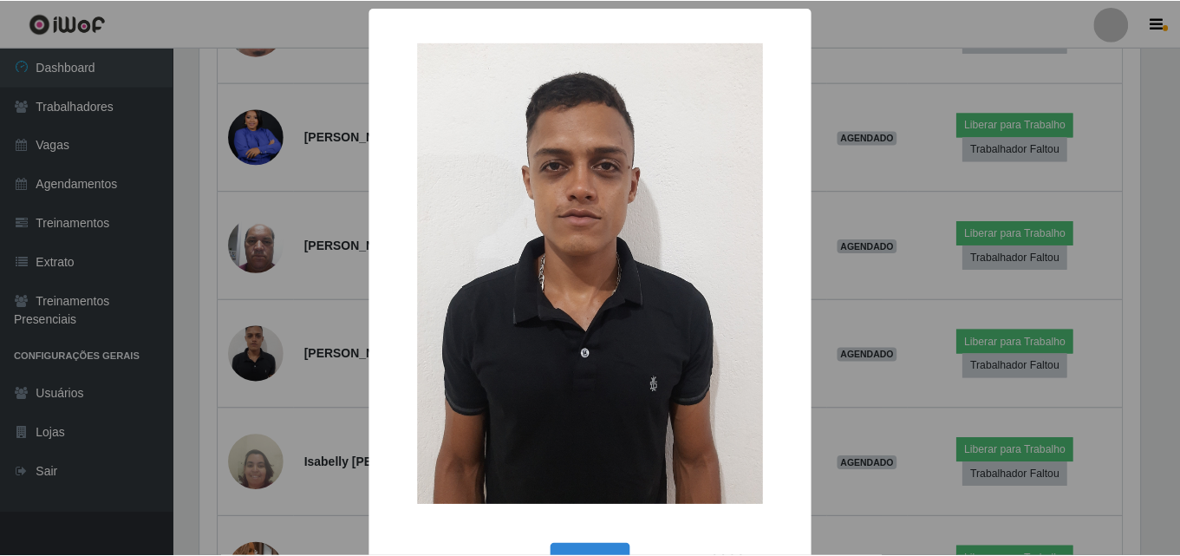
scroll to position [360, 944]
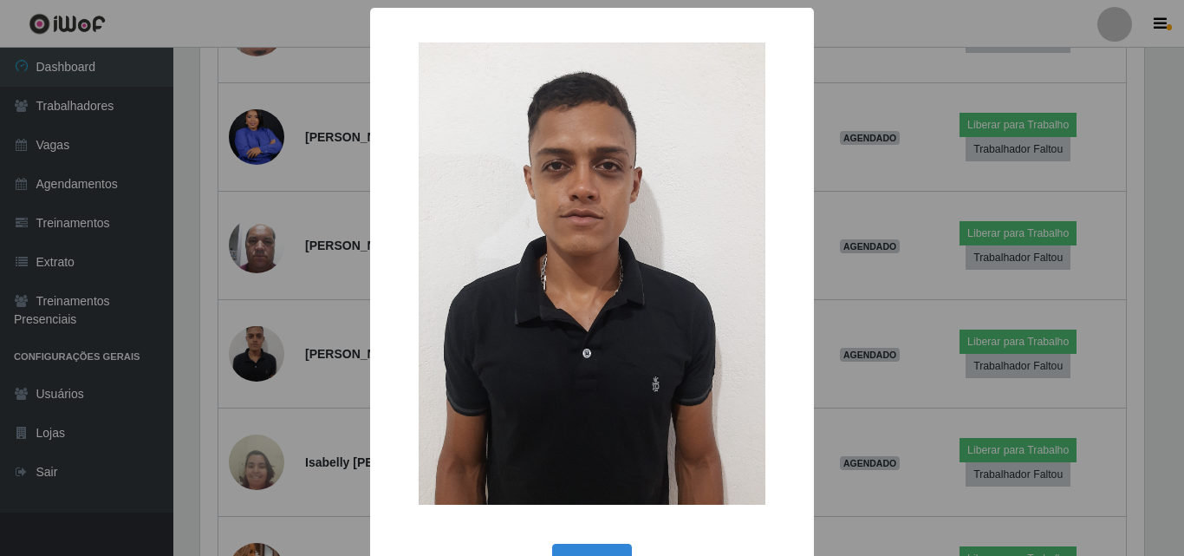
click at [262, 351] on div "× OK Cancel" at bounding box center [592, 278] width 1184 height 556
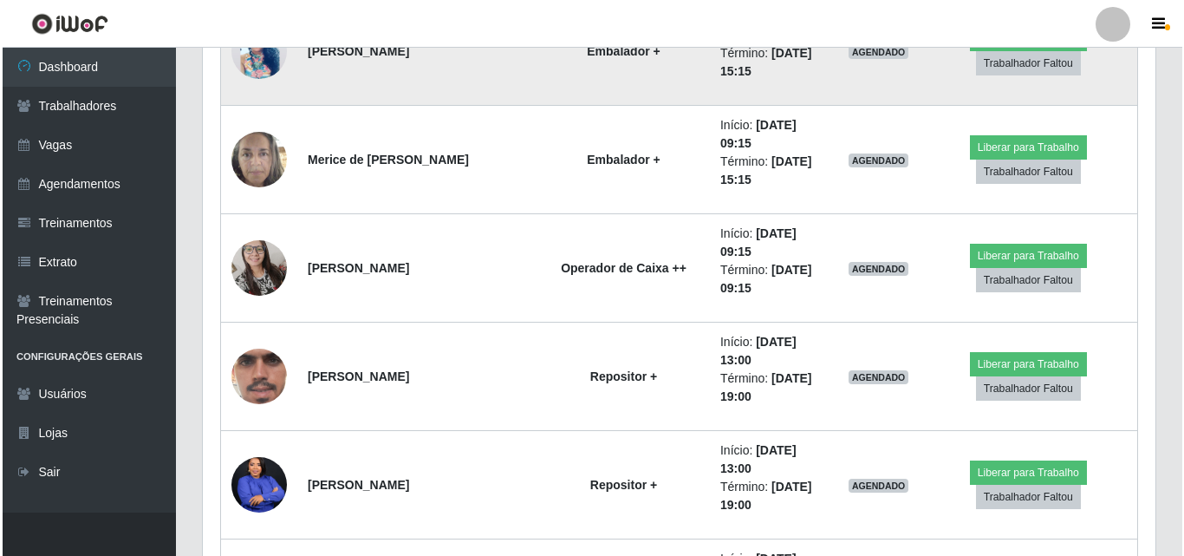
scroll to position [3147, 0]
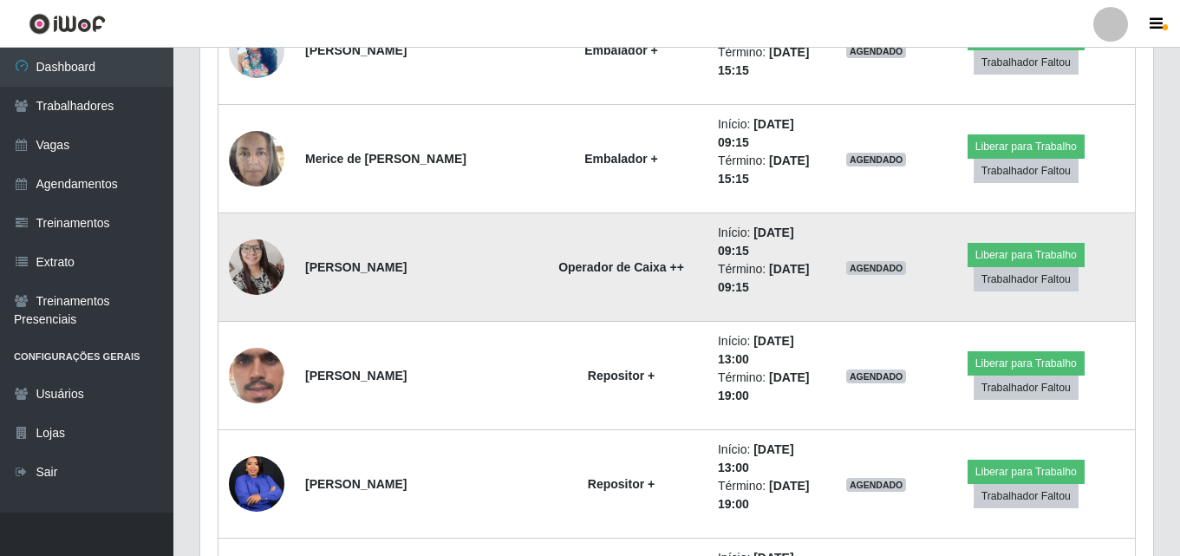
click at [249, 255] on img at bounding box center [256, 267] width 55 height 75
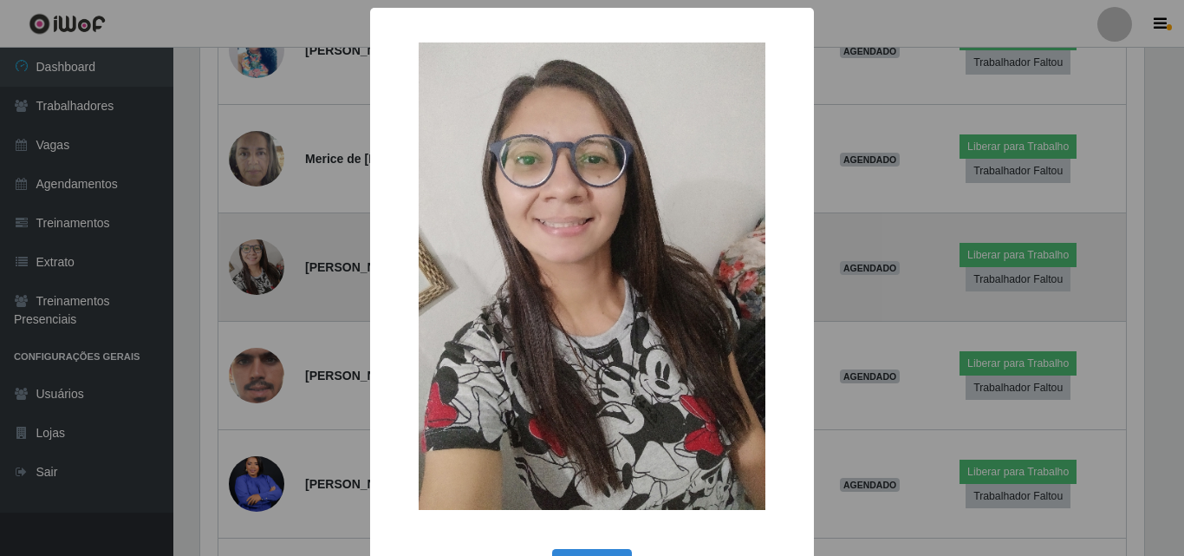
scroll to position [360, 944]
